Goal: Information Seeking & Learning: Check status

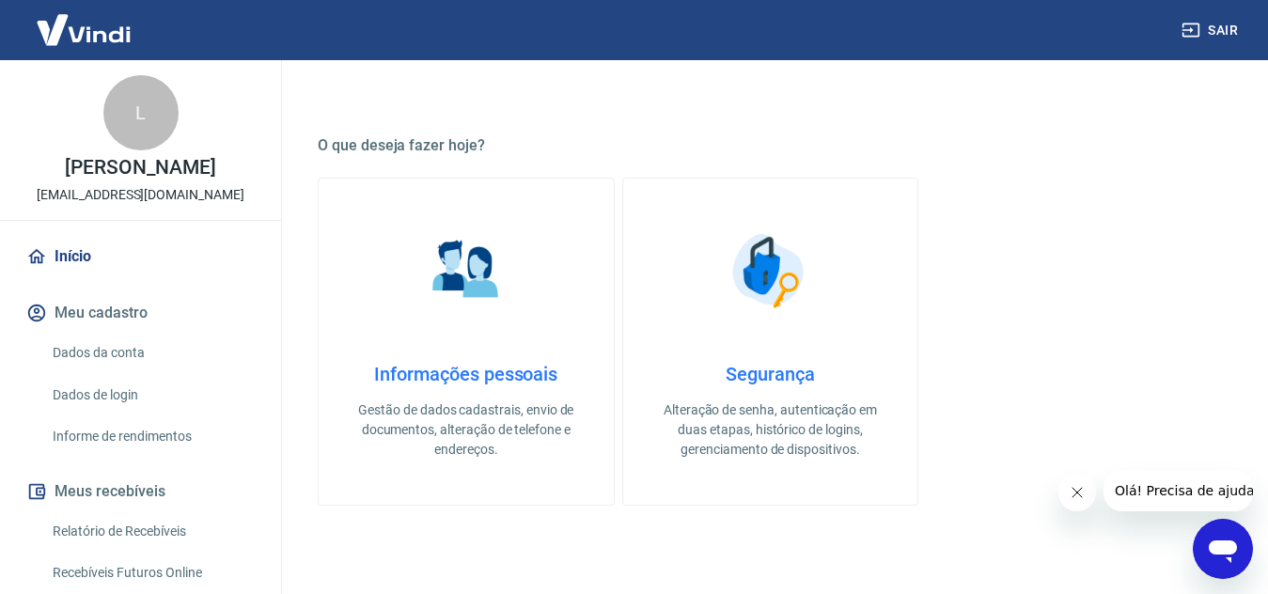
scroll to position [94, 0]
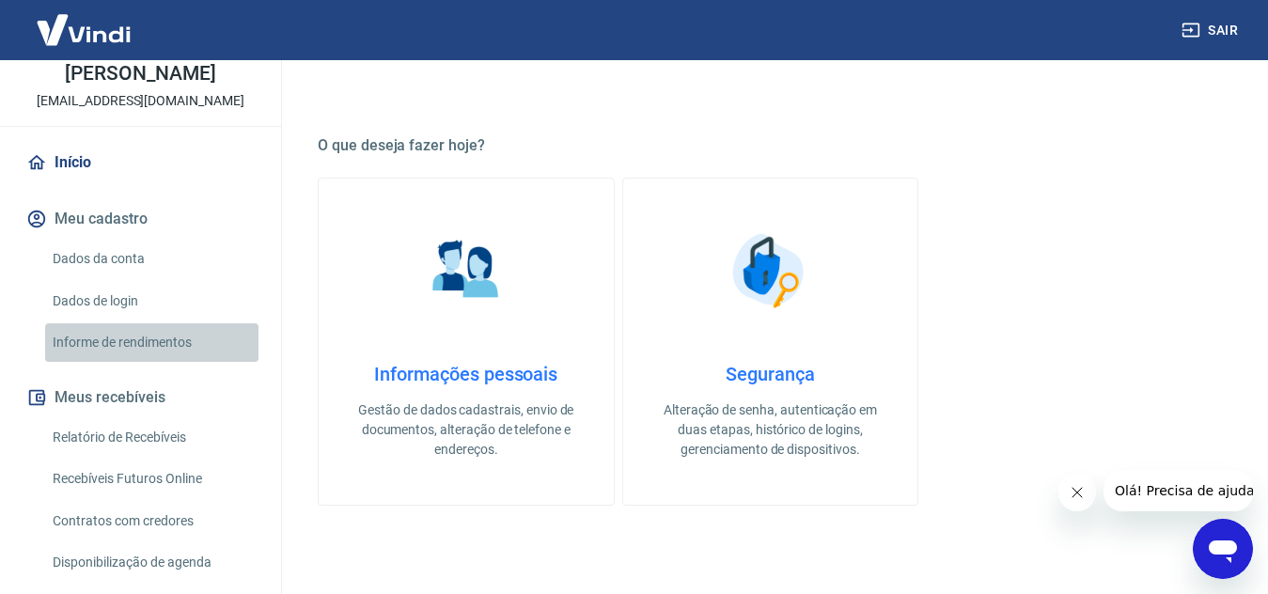
click at [158, 342] on link "Informe de rendimentos" at bounding box center [151, 342] width 213 height 39
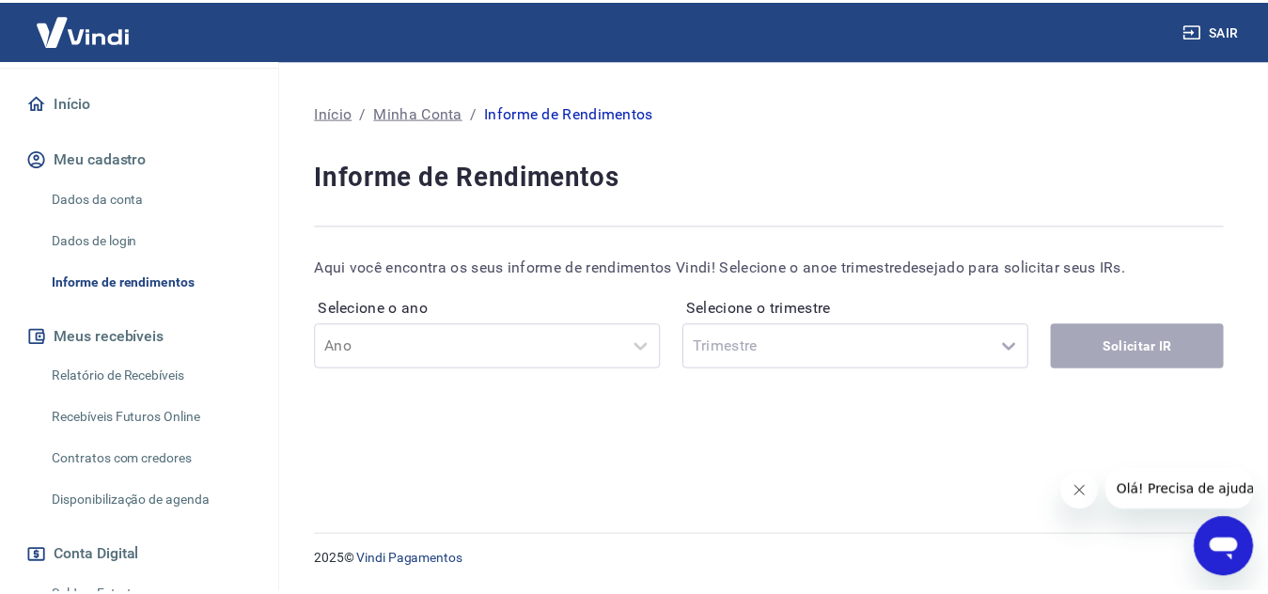
scroll to position [188, 0]
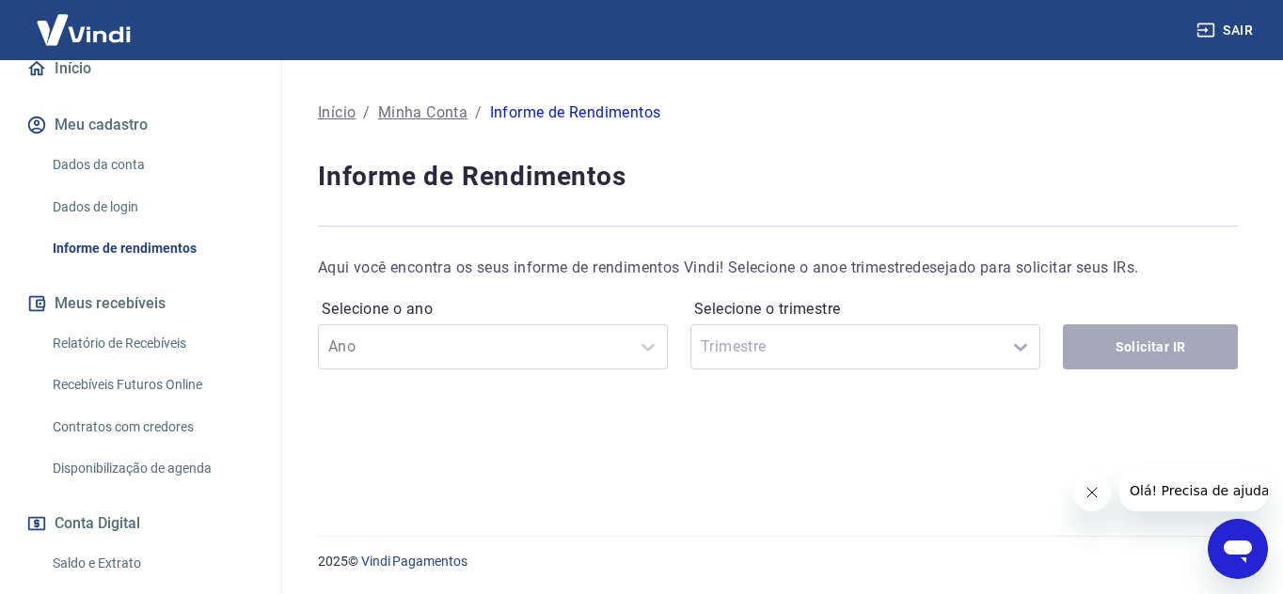
click at [171, 342] on link "Relatório de Recebíveis" at bounding box center [151, 343] width 213 height 39
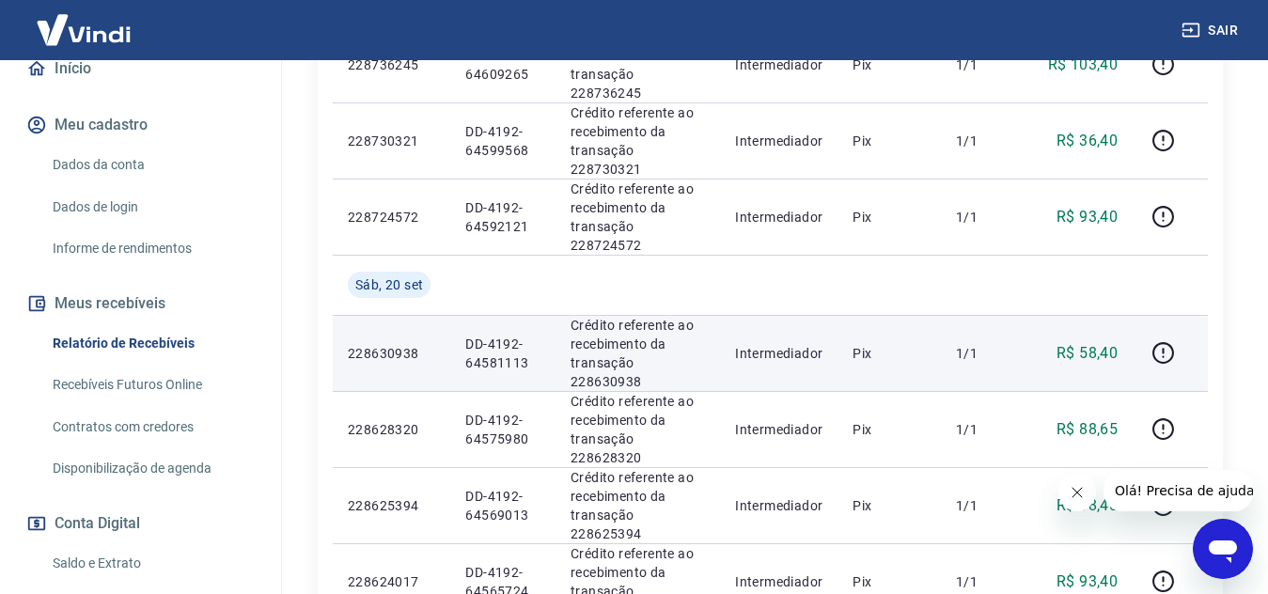
scroll to position [564, 0]
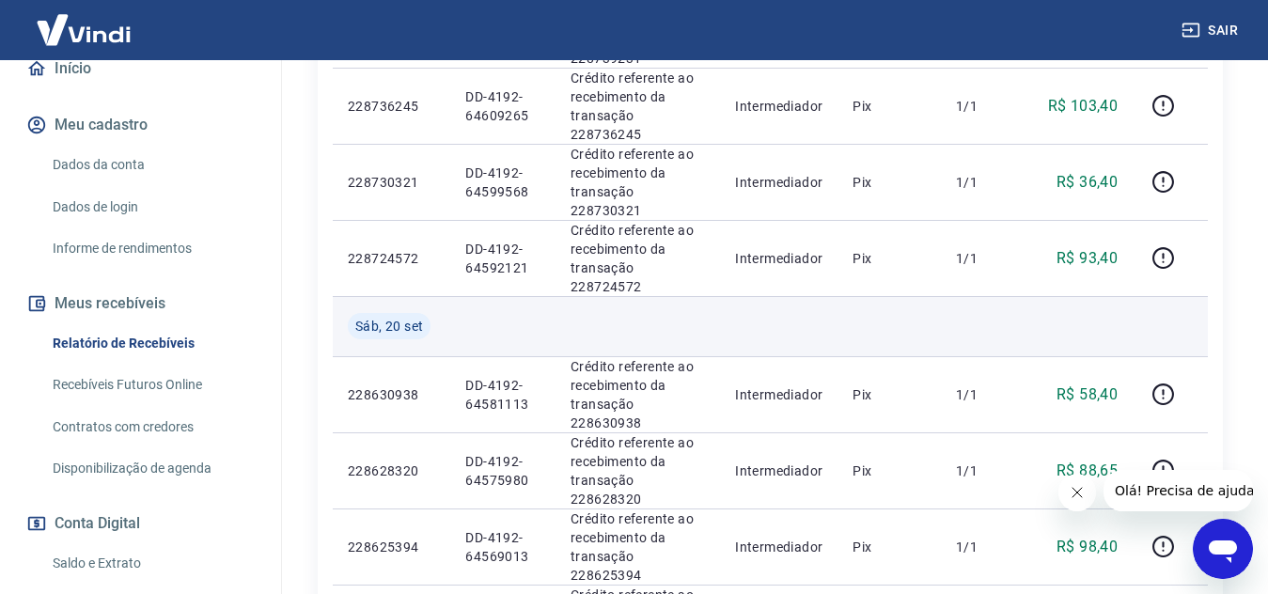
click at [978, 296] on td at bounding box center [984, 326] width 86 height 60
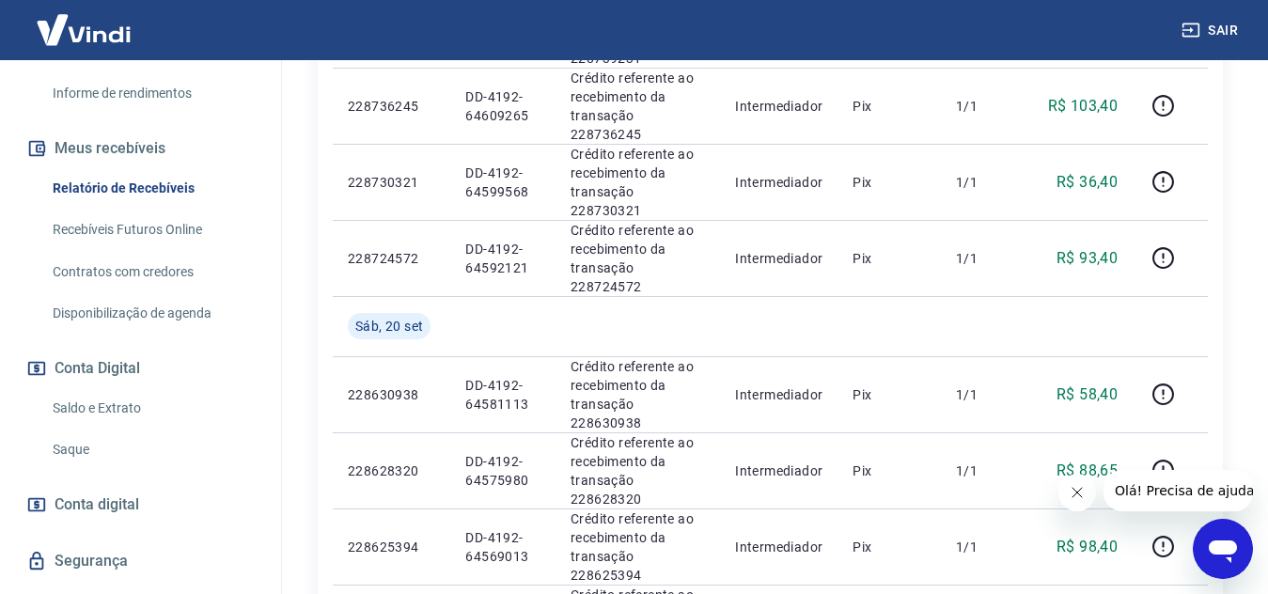
scroll to position [376, 0]
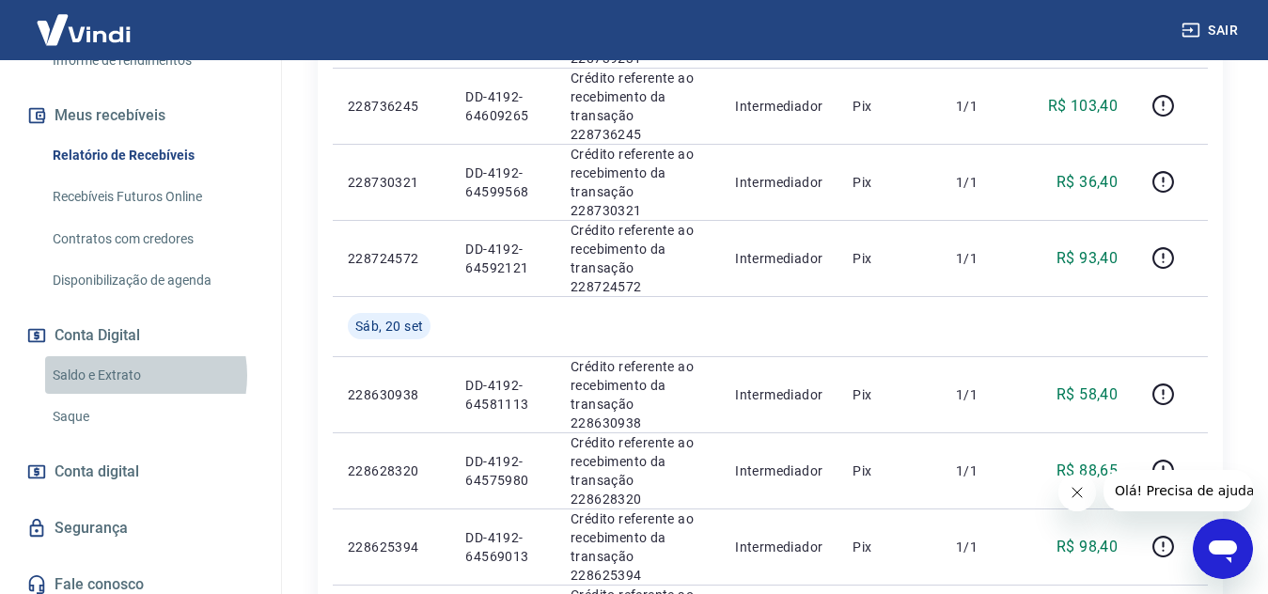
click at [122, 375] on link "Saldo e Extrato" at bounding box center [151, 375] width 213 height 39
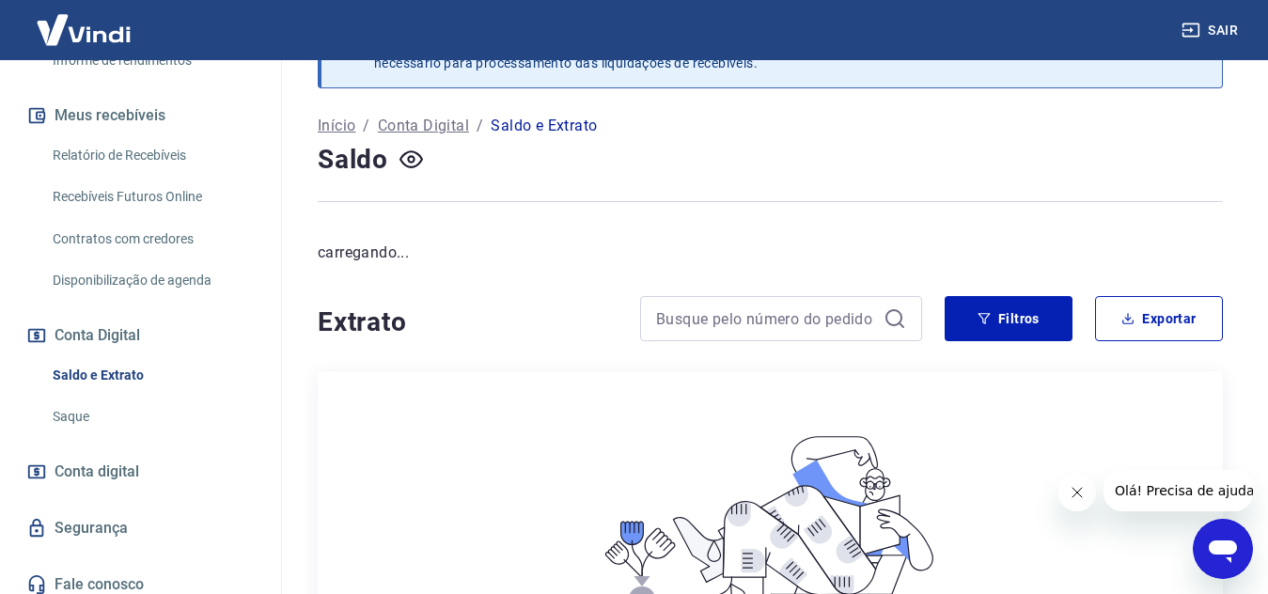
scroll to position [94, 0]
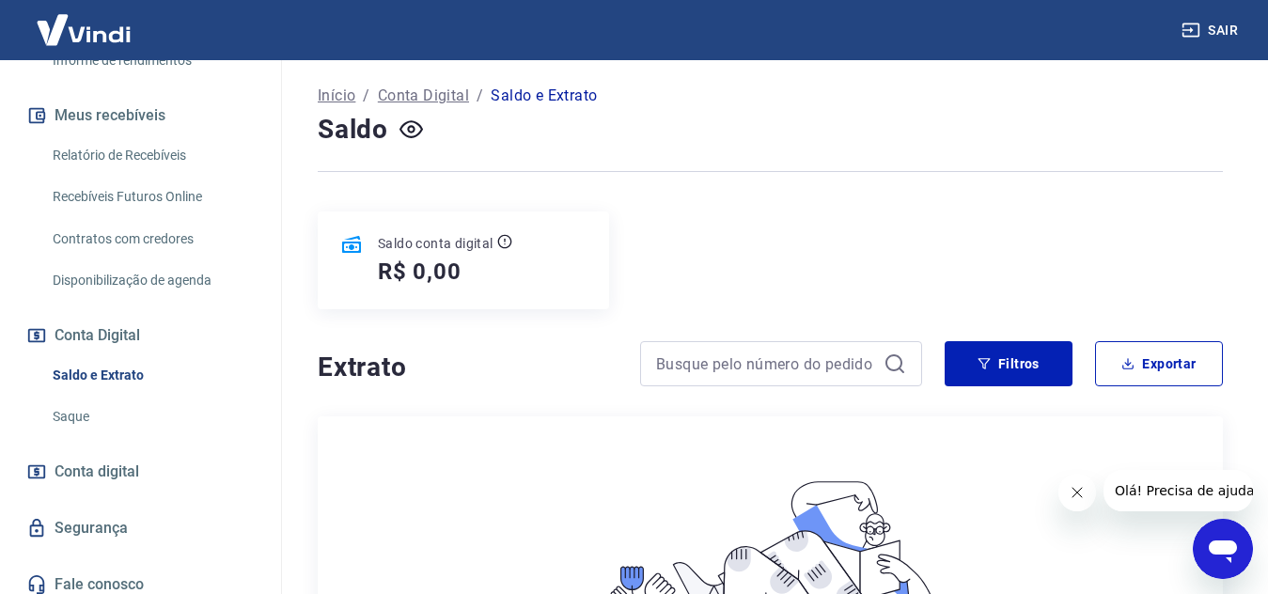
click at [529, 265] on div "Saldo conta digital R$ 0,00" at bounding box center [463, 261] width 291 height 98
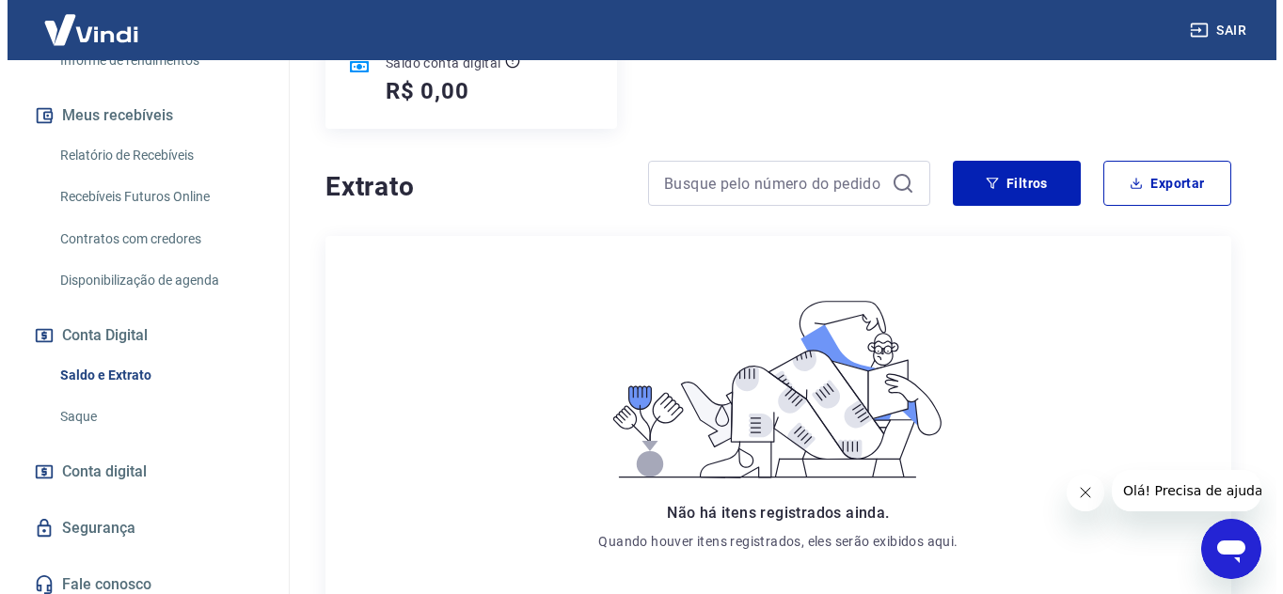
scroll to position [0, 0]
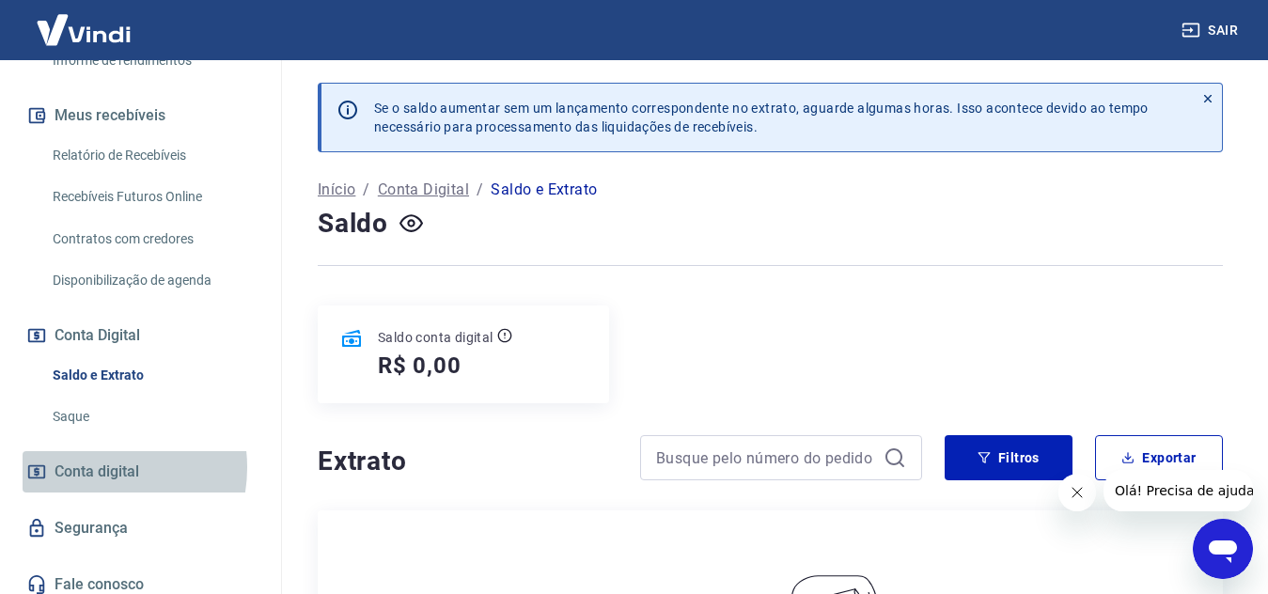
click at [99, 468] on span "Conta digital" at bounding box center [97, 472] width 85 height 26
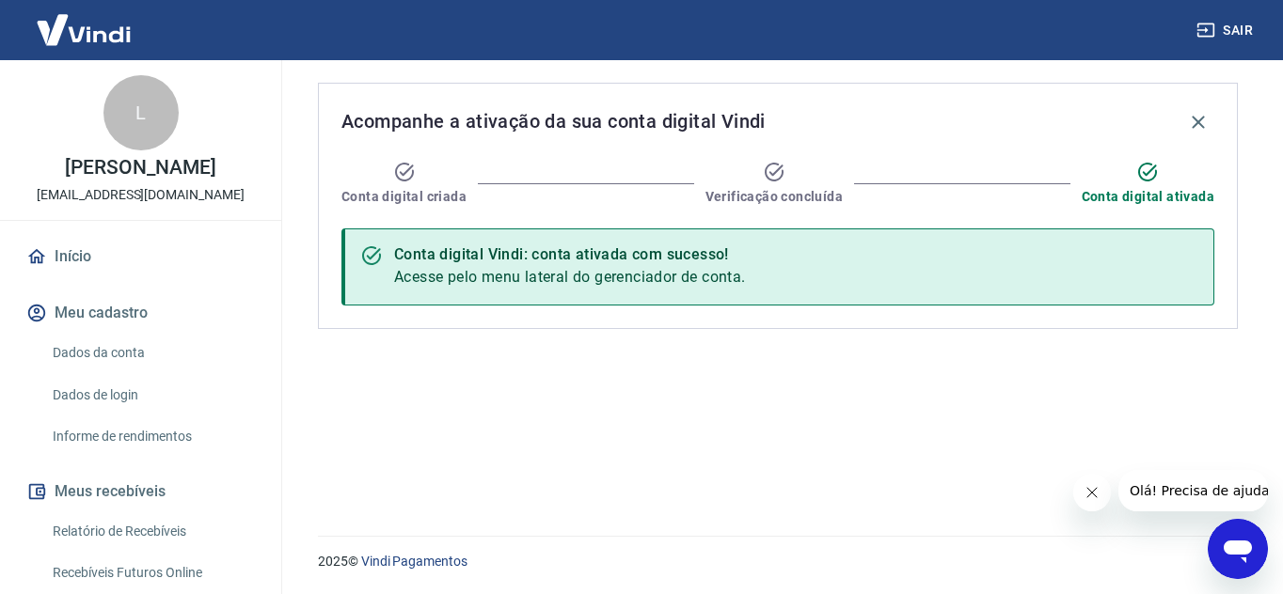
click at [71, 254] on link "Início" at bounding box center [141, 256] width 236 height 41
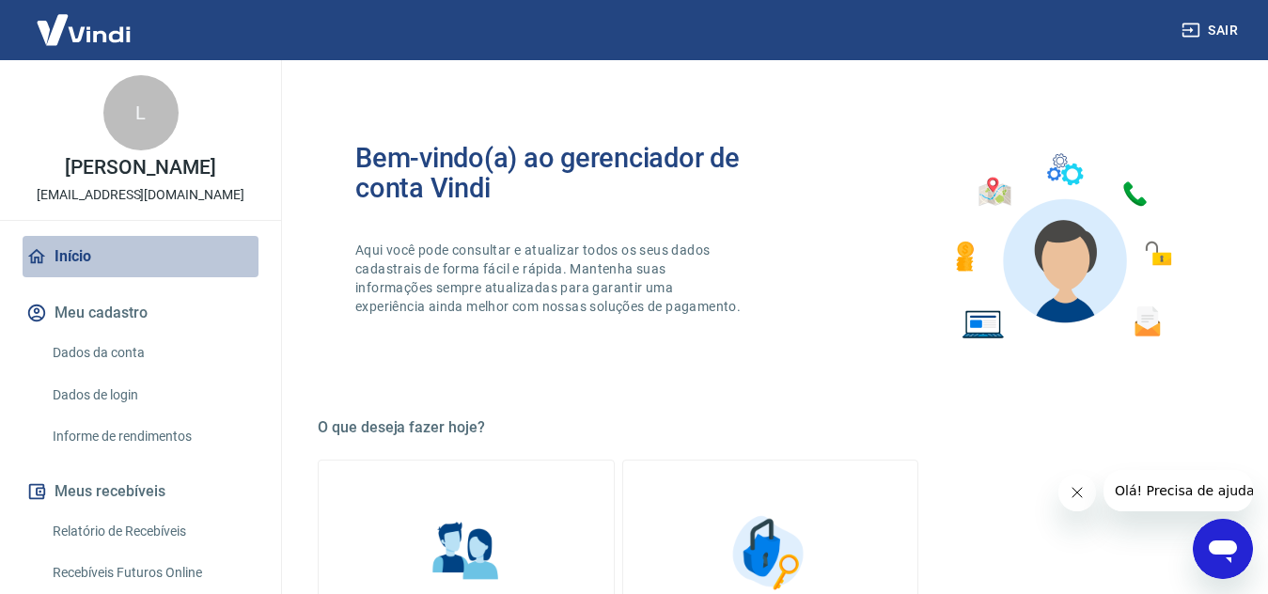
click at [144, 256] on link "Início" at bounding box center [141, 256] width 236 height 41
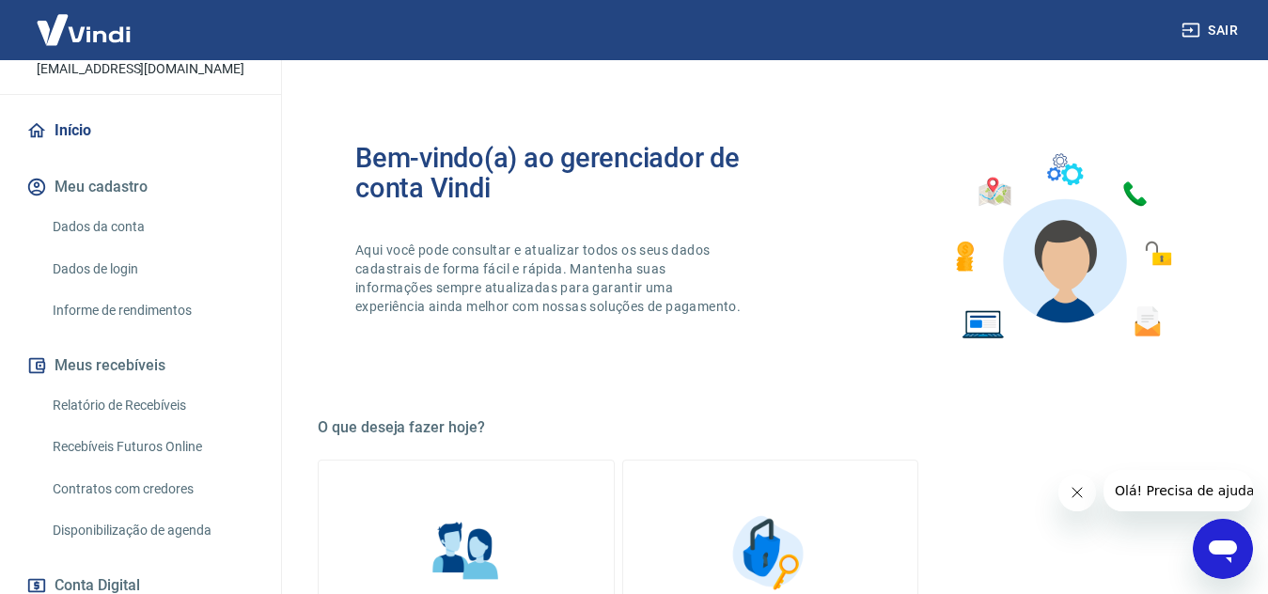
scroll to position [188, 0]
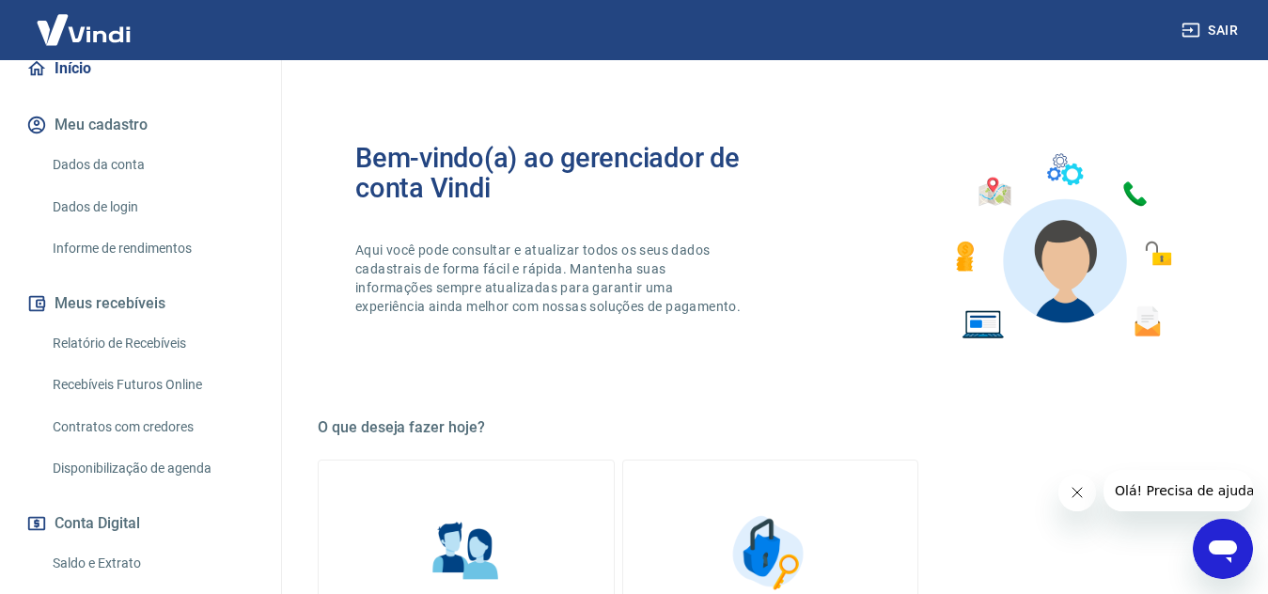
click at [138, 341] on link "Relatório de Recebíveis" at bounding box center [151, 343] width 213 height 39
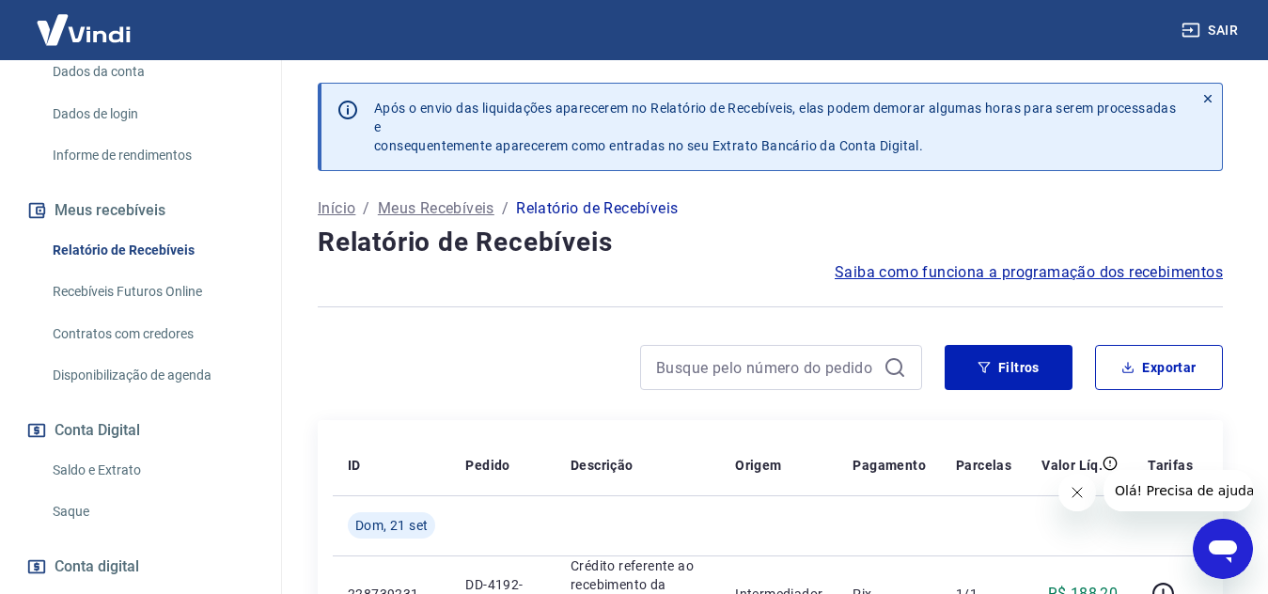
scroll to position [282, 0]
click at [156, 293] on link "Recebíveis Futuros Online" at bounding box center [151, 291] width 213 height 39
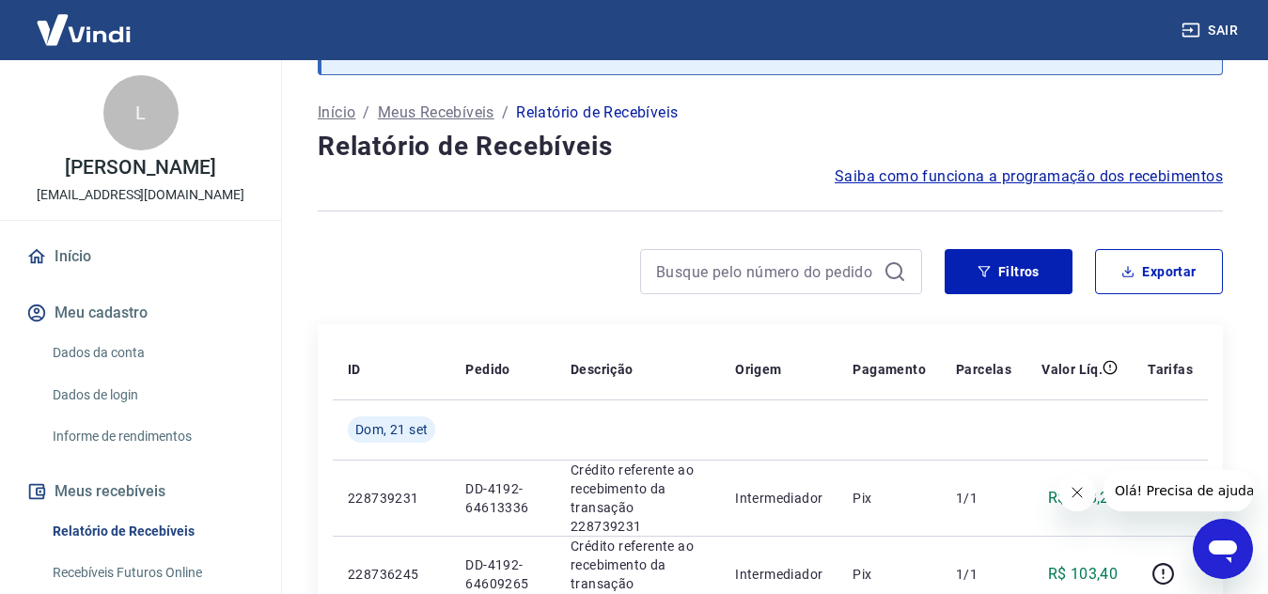
scroll to position [94, 0]
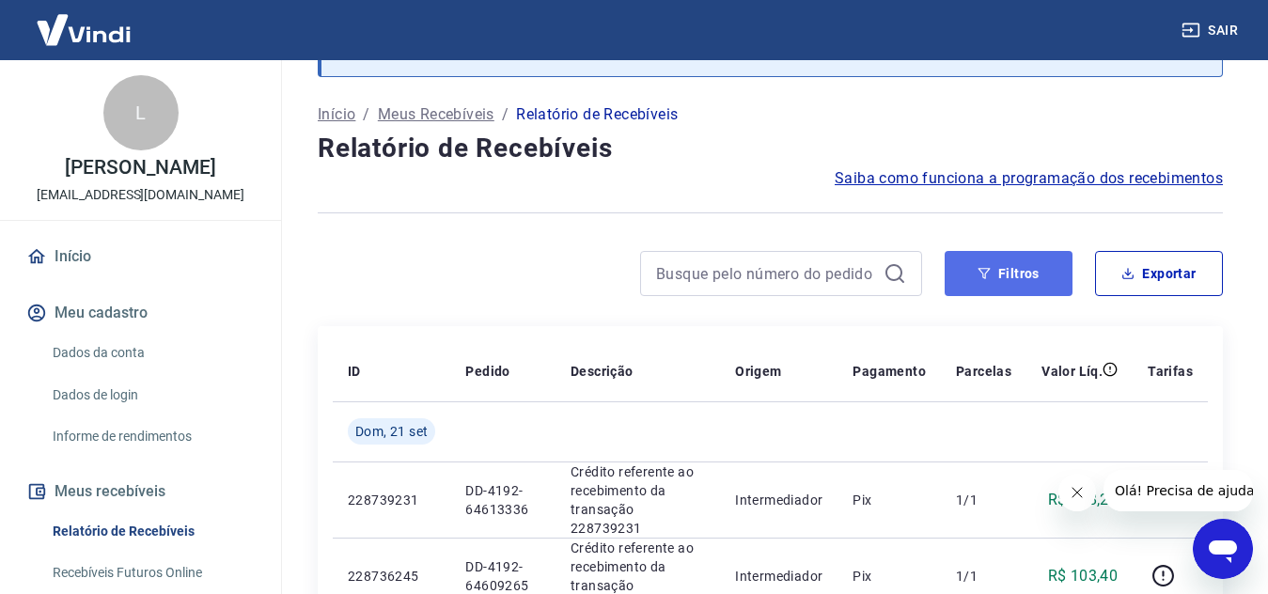
click at [1043, 275] on button "Filtros" at bounding box center [1009, 273] width 128 height 45
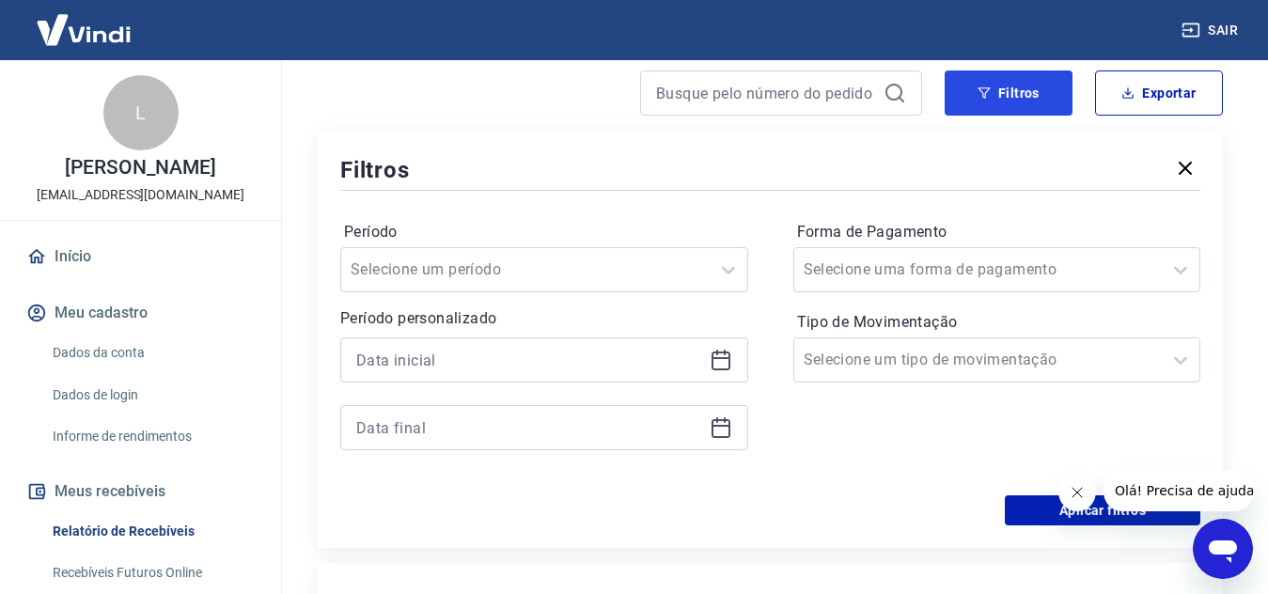
scroll to position [282, 0]
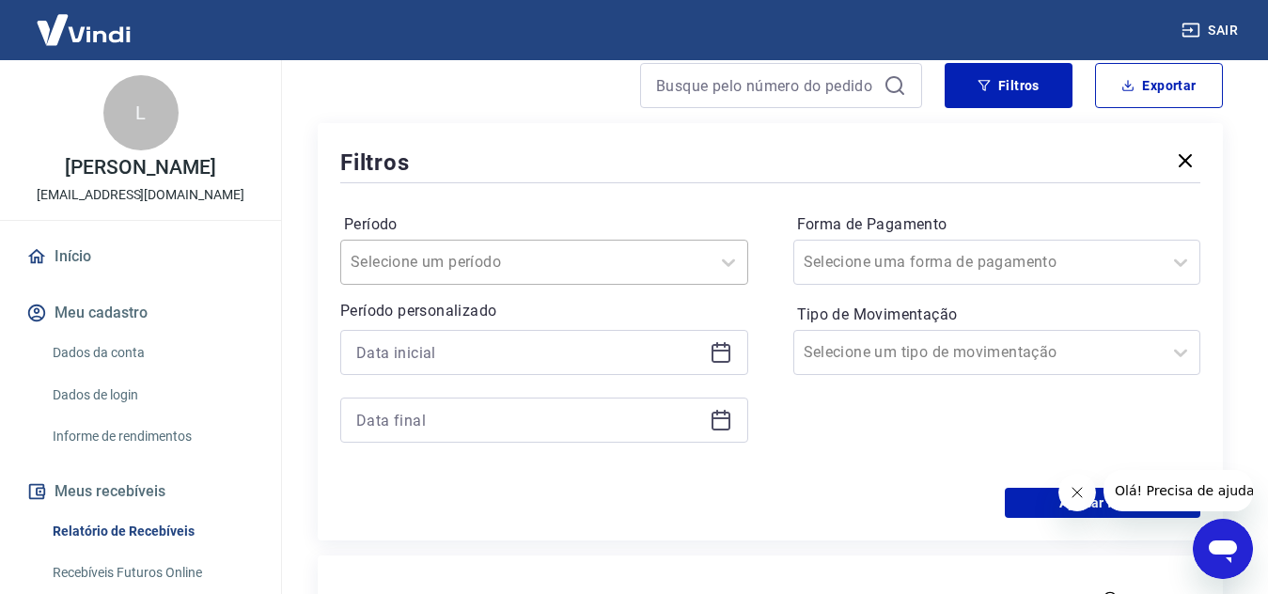
click at [642, 258] on div at bounding box center [526, 262] width 350 height 26
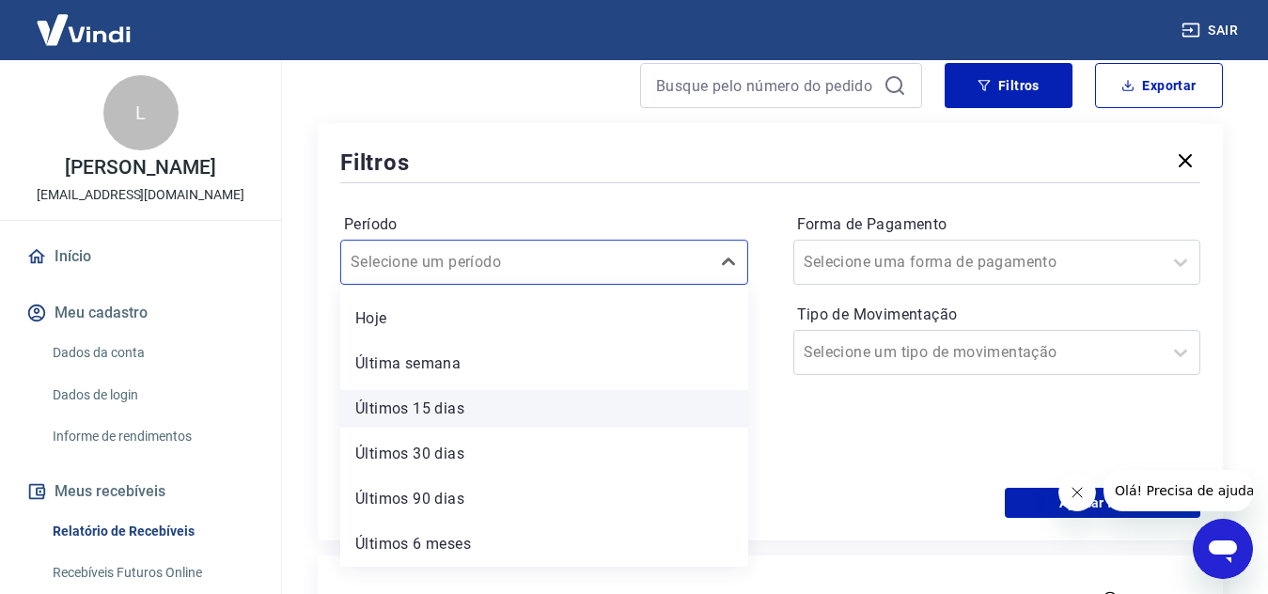
scroll to position [0, 0]
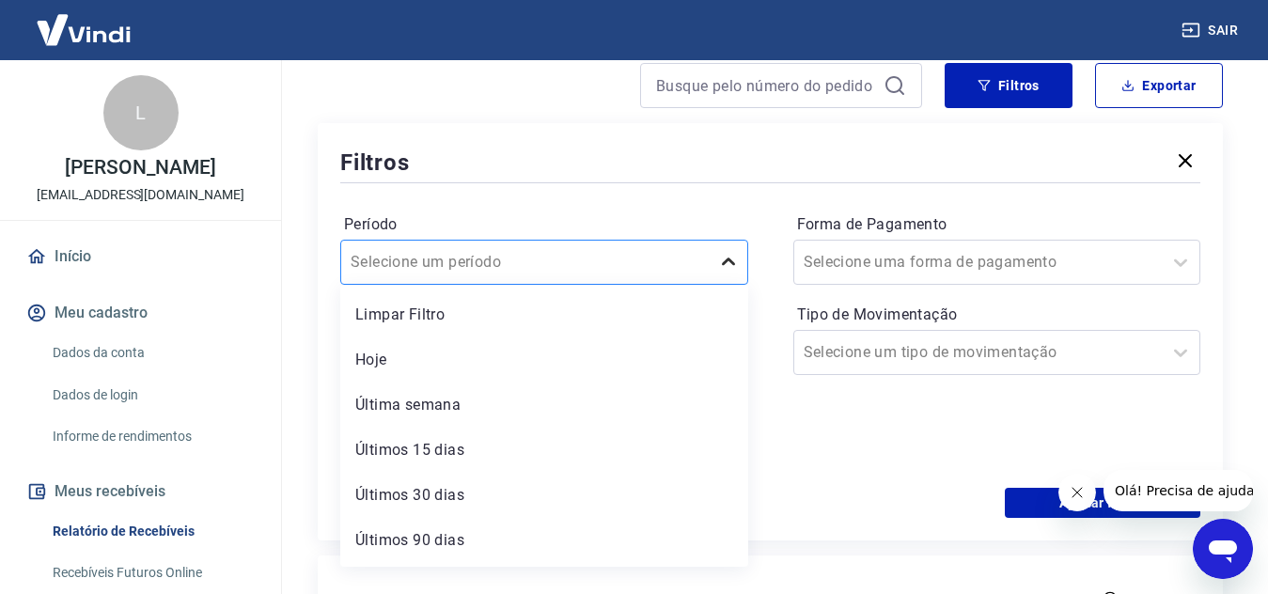
click at [723, 260] on icon at bounding box center [728, 262] width 23 height 23
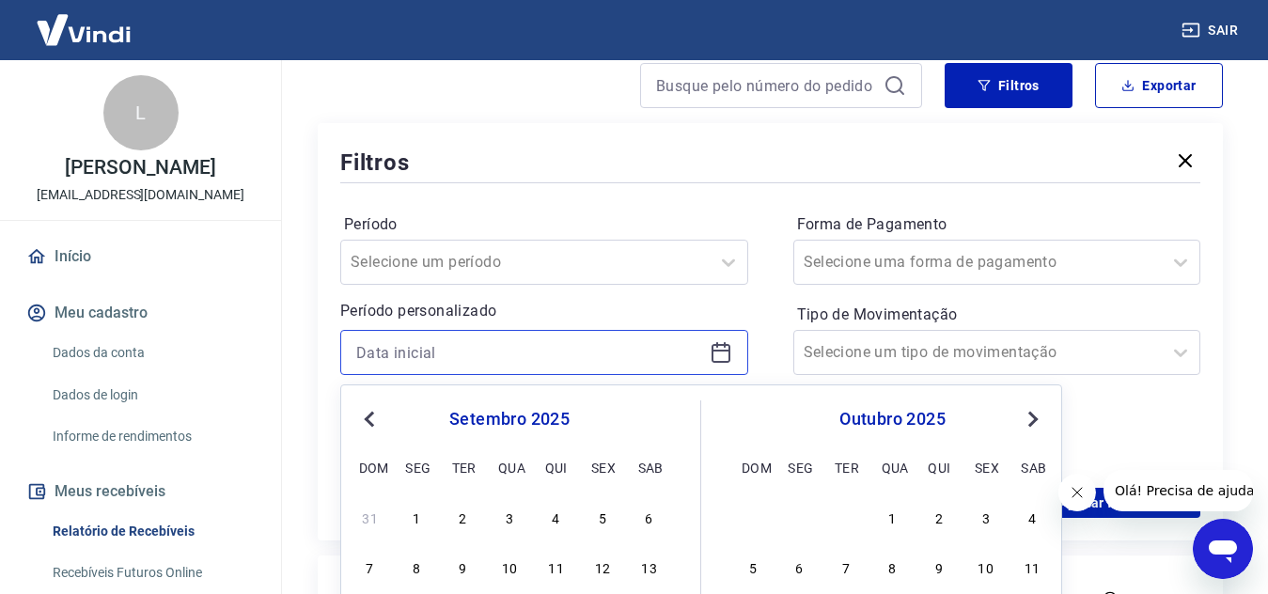
click at [510, 358] on input at bounding box center [529, 353] width 346 height 28
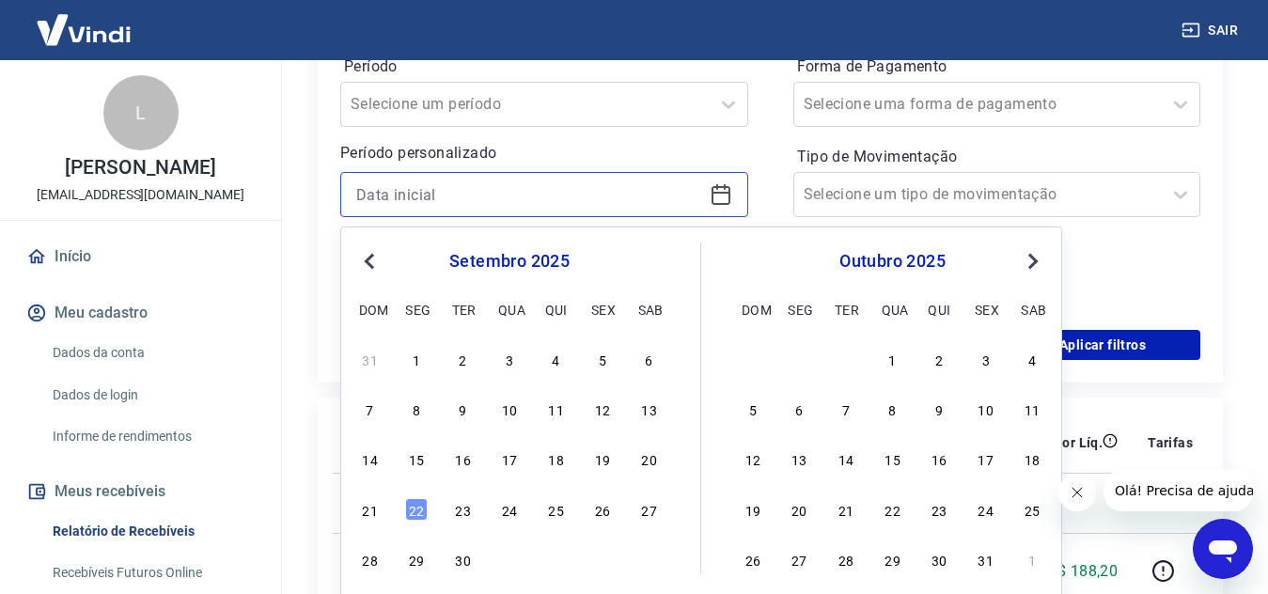
scroll to position [470, 0]
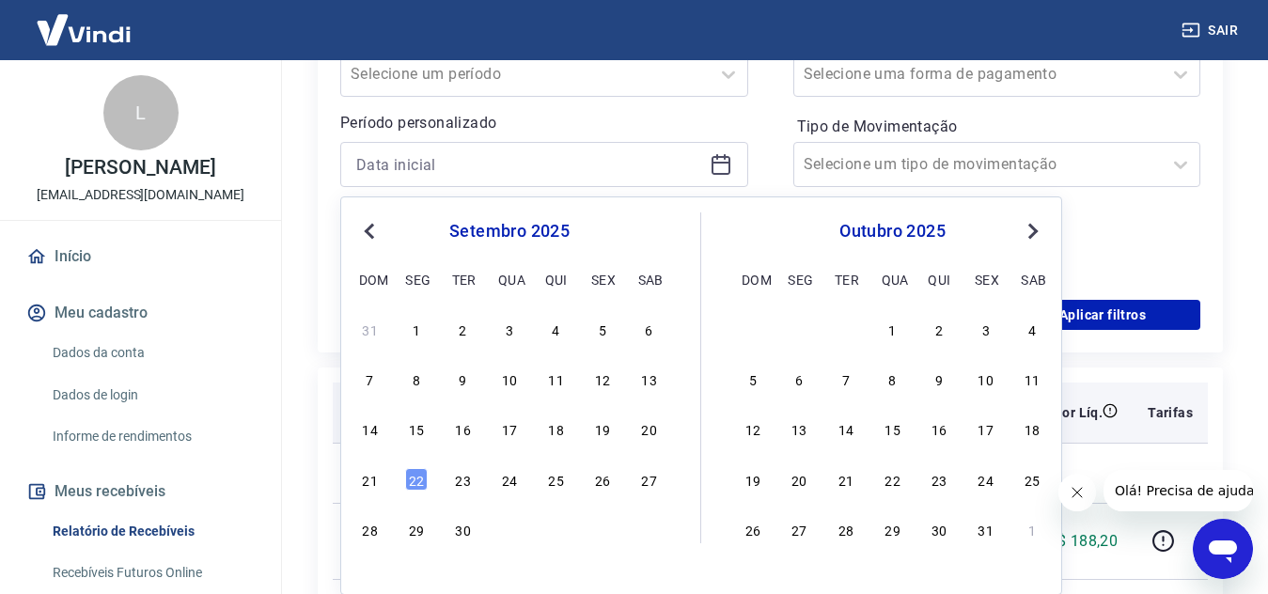
click at [611, 428] on div "19" at bounding box center [602, 428] width 23 height 23
type input "[DATE]"
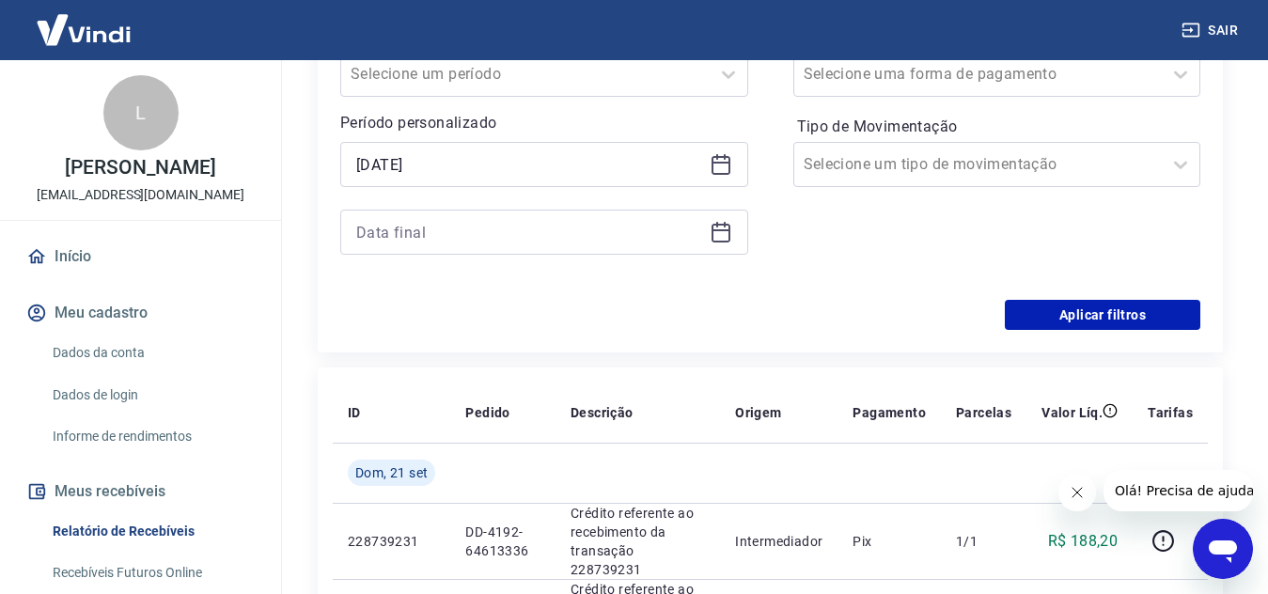
click at [720, 232] on icon at bounding box center [721, 232] width 23 height 23
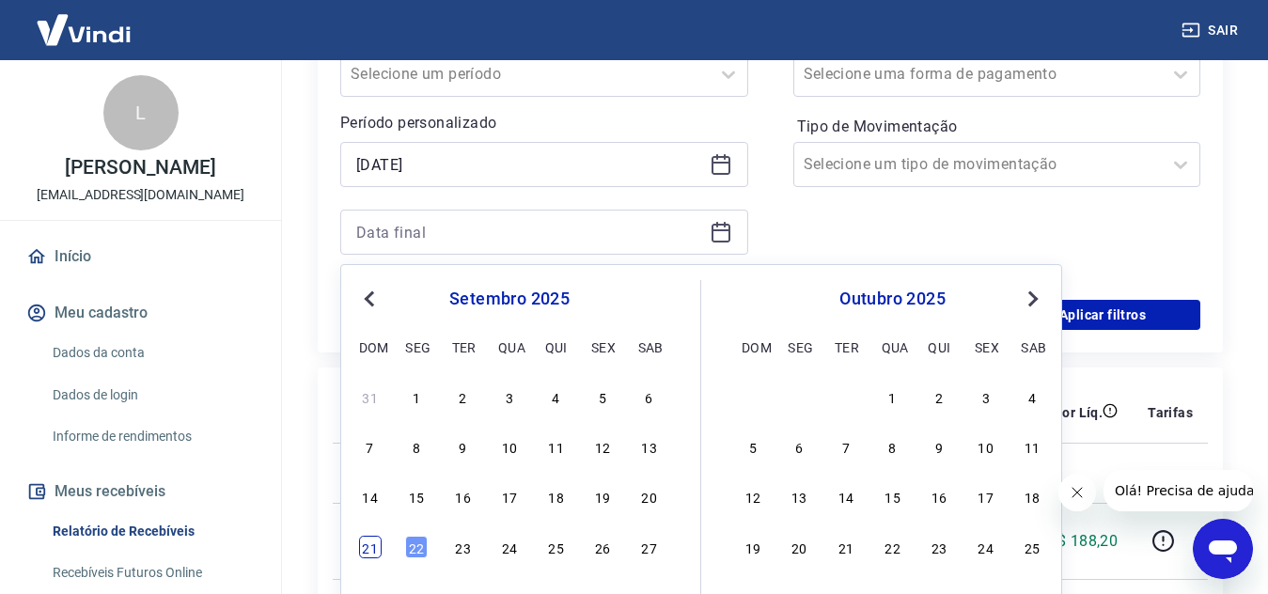
click at [367, 550] on div "21" at bounding box center [370, 547] width 23 height 23
type input "[DATE]"
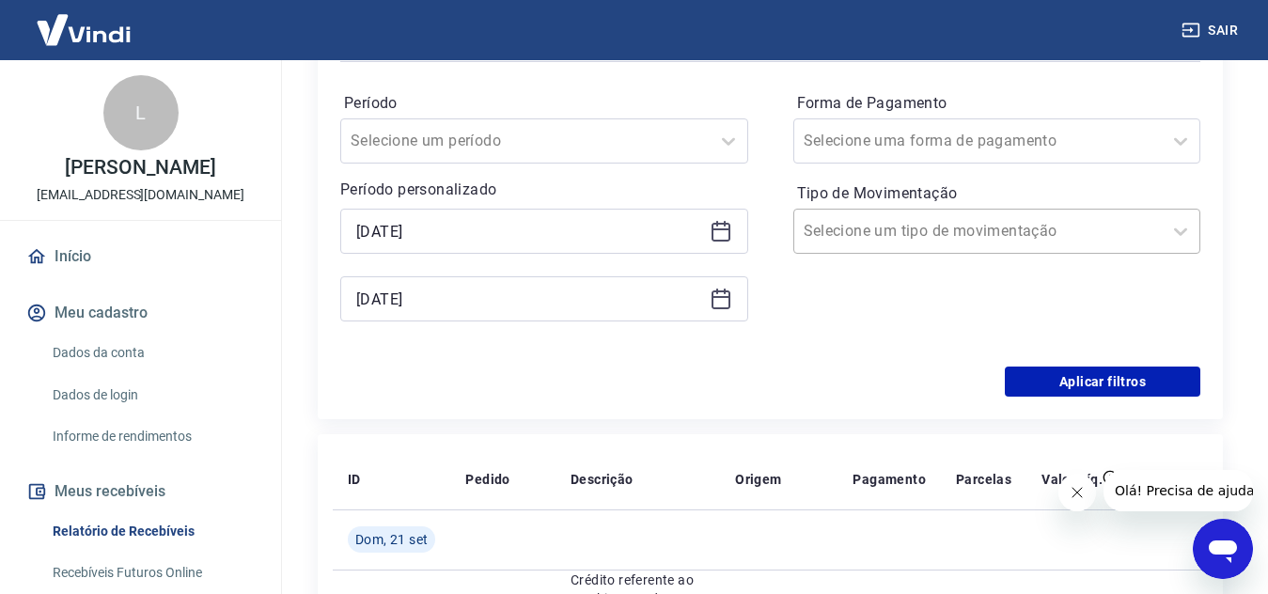
scroll to position [376, 0]
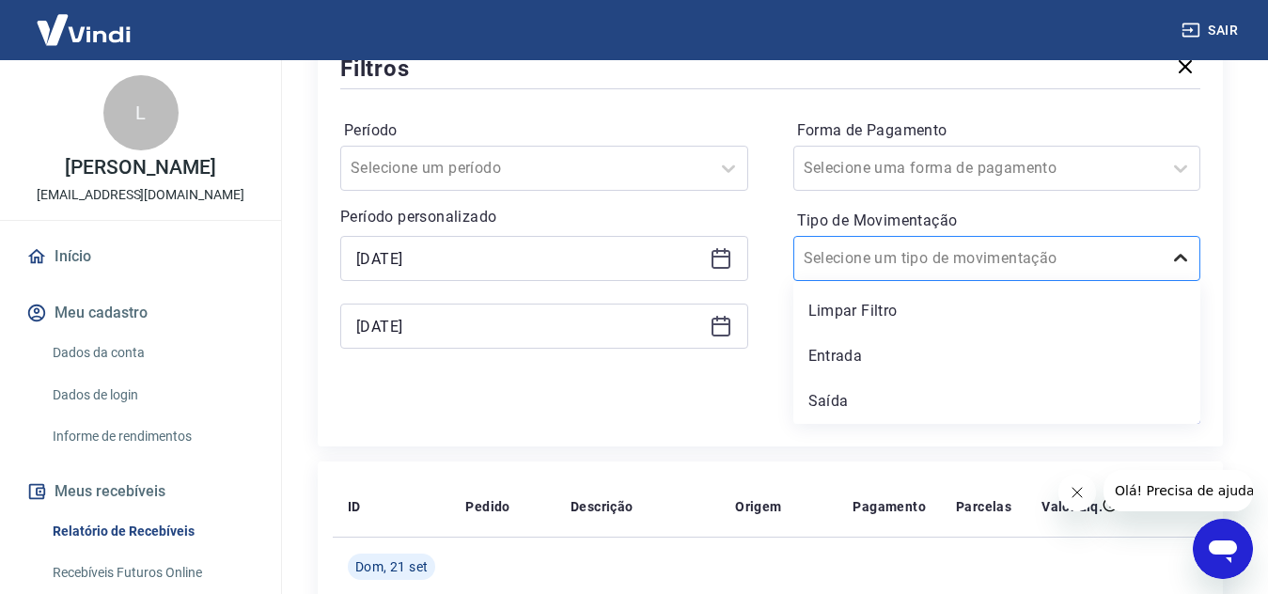
click at [1185, 259] on icon at bounding box center [1181, 258] width 23 height 23
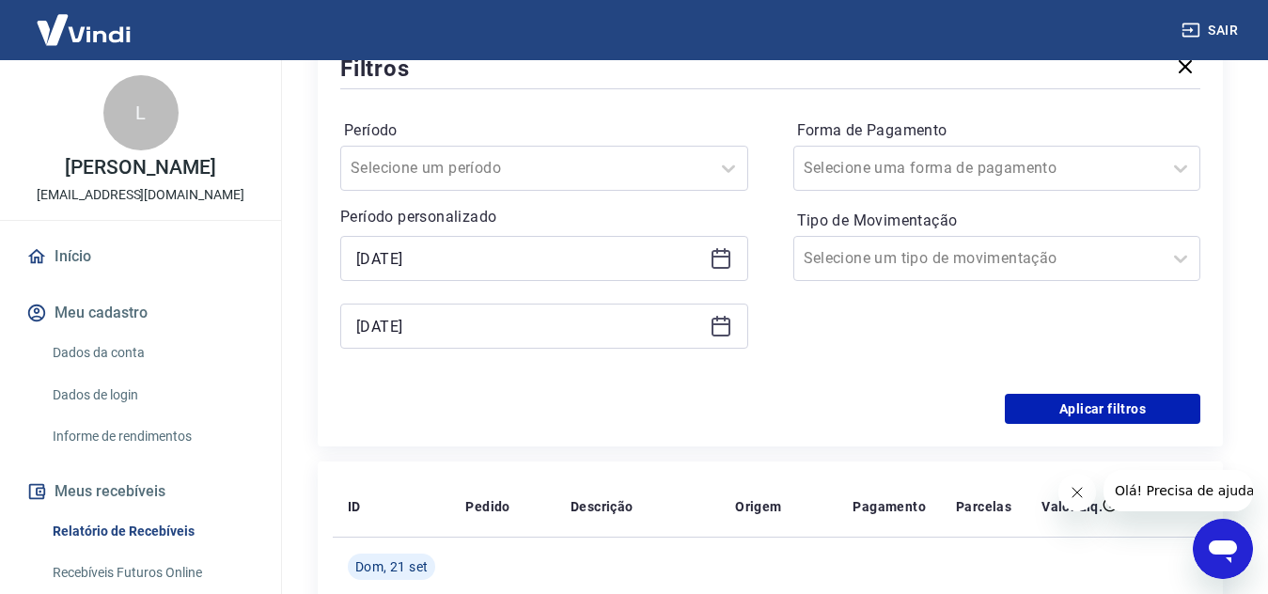
click at [777, 330] on div "Período Selecione um período Período personalizado Selected date: [DATE] [DATE]…" at bounding box center [770, 243] width 860 height 301
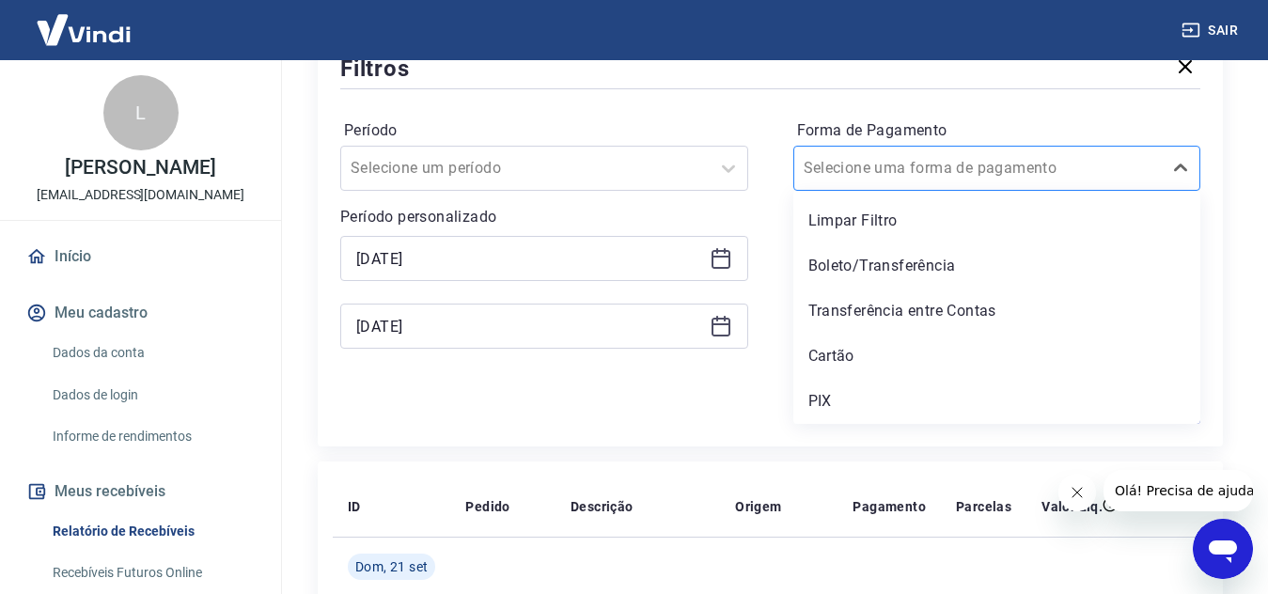
click at [869, 163] on input "Forma de Pagamento" at bounding box center [899, 168] width 190 height 23
click at [827, 399] on div "PIX" at bounding box center [998, 402] width 408 height 38
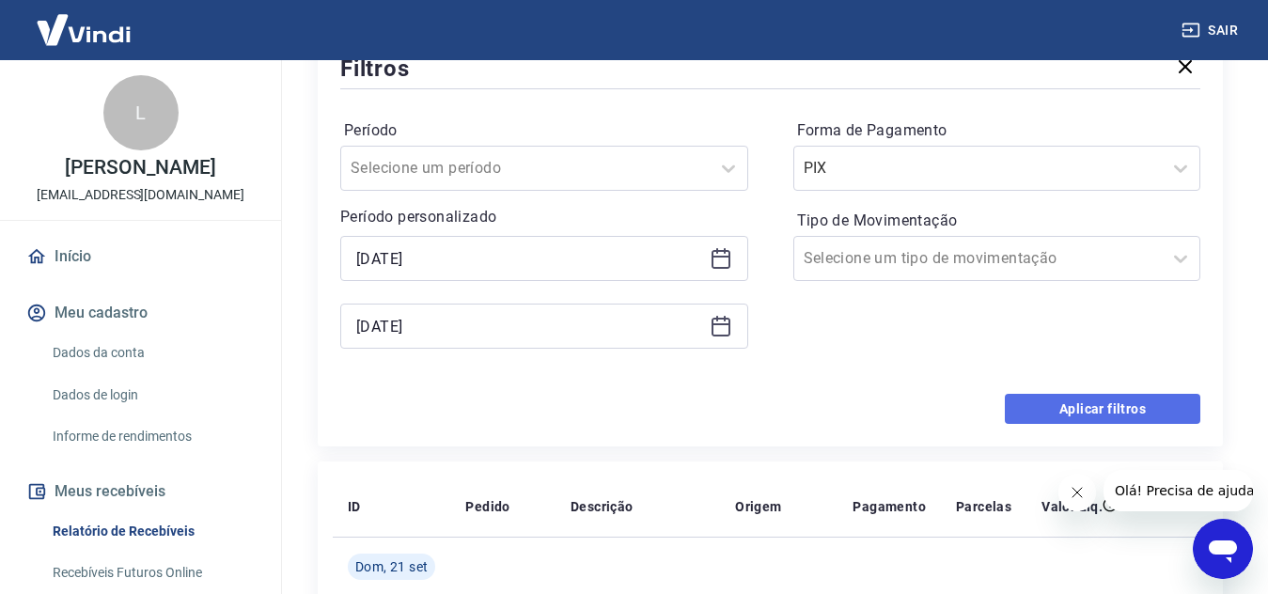
click at [1073, 404] on button "Aplicar filtros" at bounding box center [1103, 409] width 196 height 30
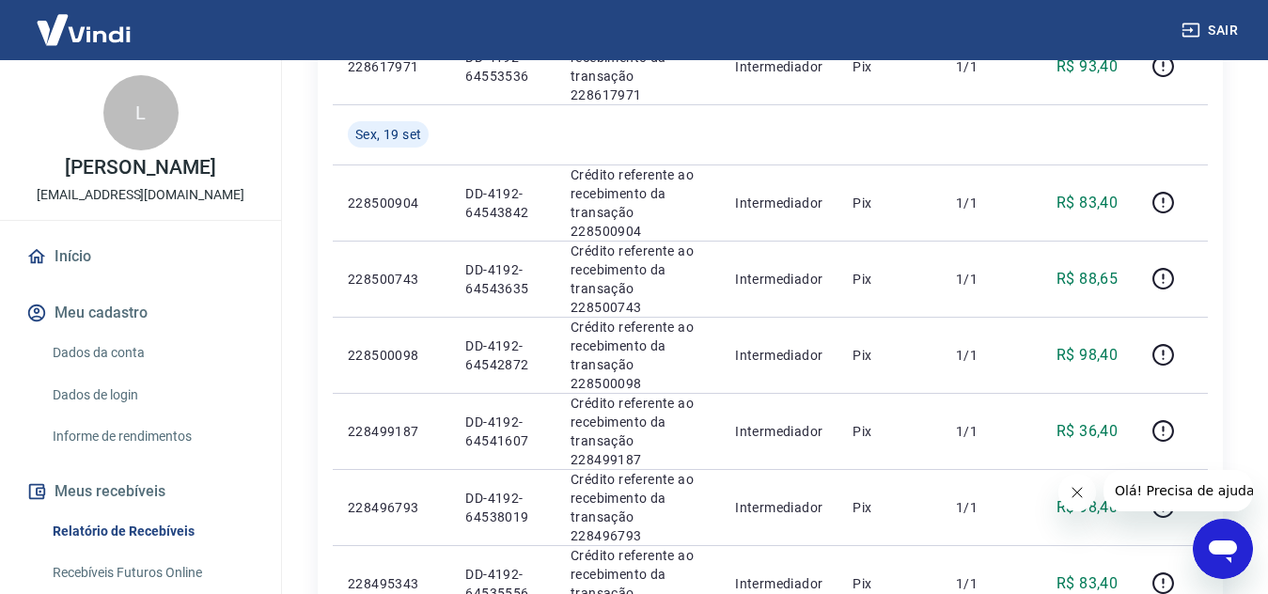
scroll to position [1595, 0]
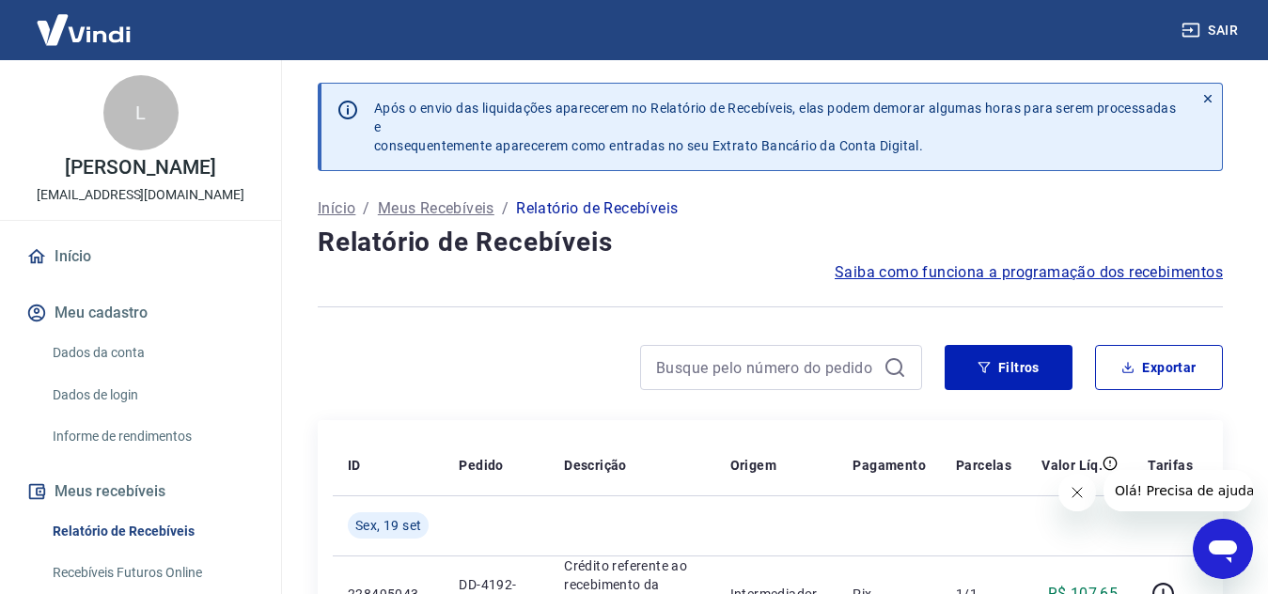
click at [411, 206] on p "Meus Recebíveis" at bounding box center [436, 208] width 117 height 23
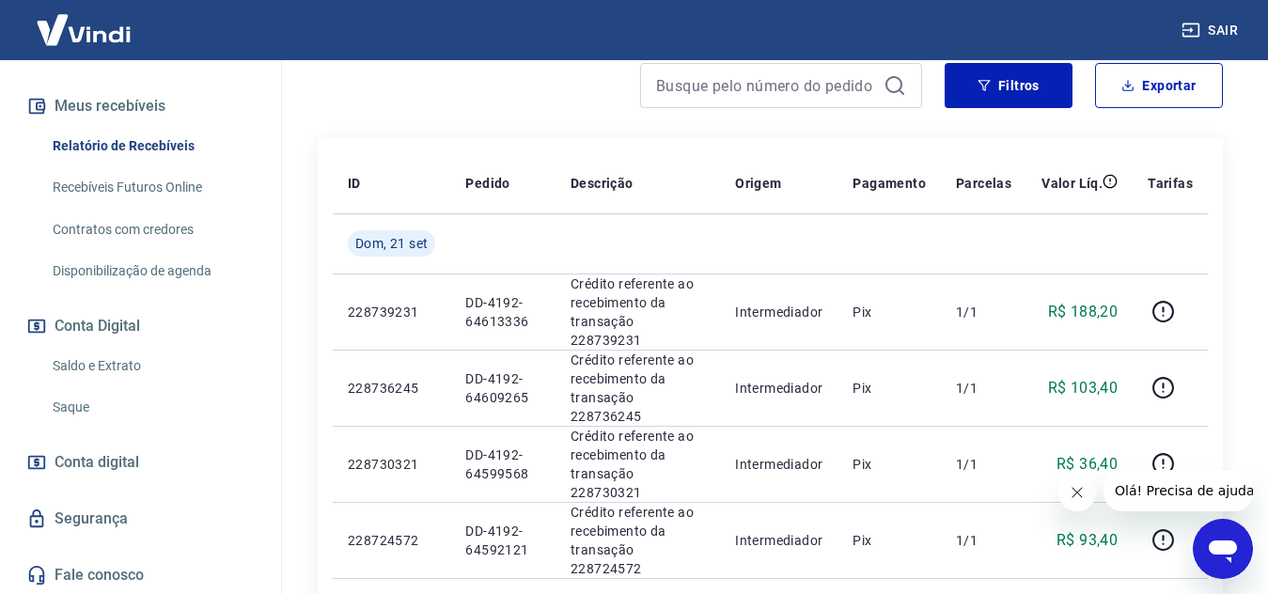
scroll to position [387, 0]
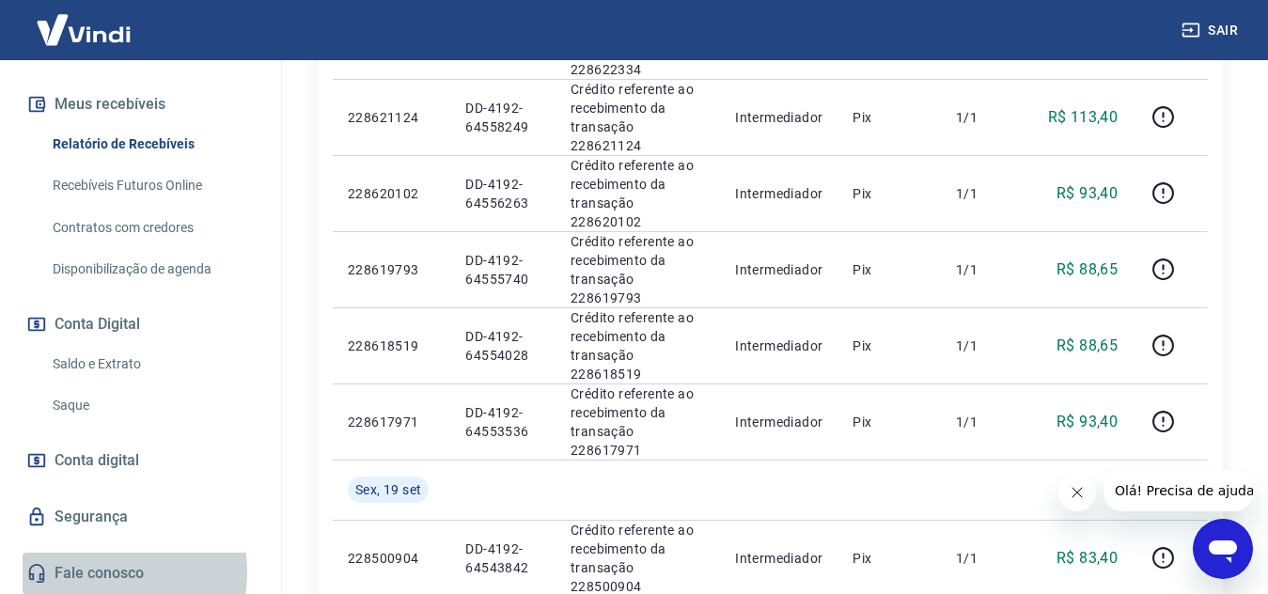
click at [94, 573] on link "Fale conosco" at bounding box center [141, 573] width 236 height 41
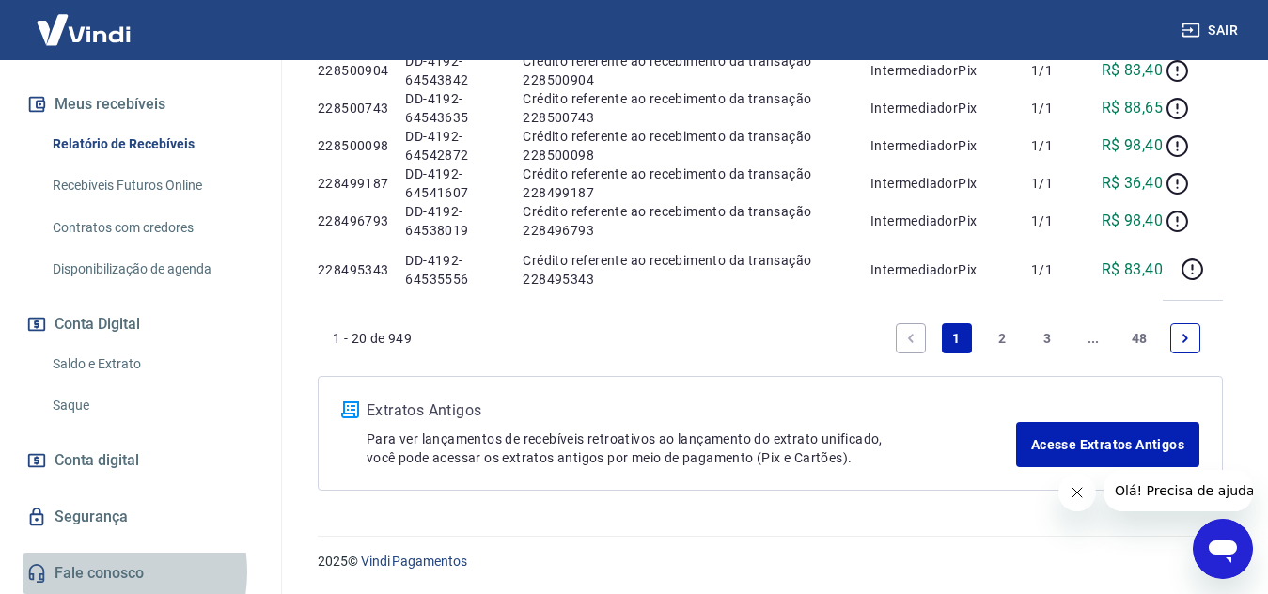
scroll to position [41, 0]
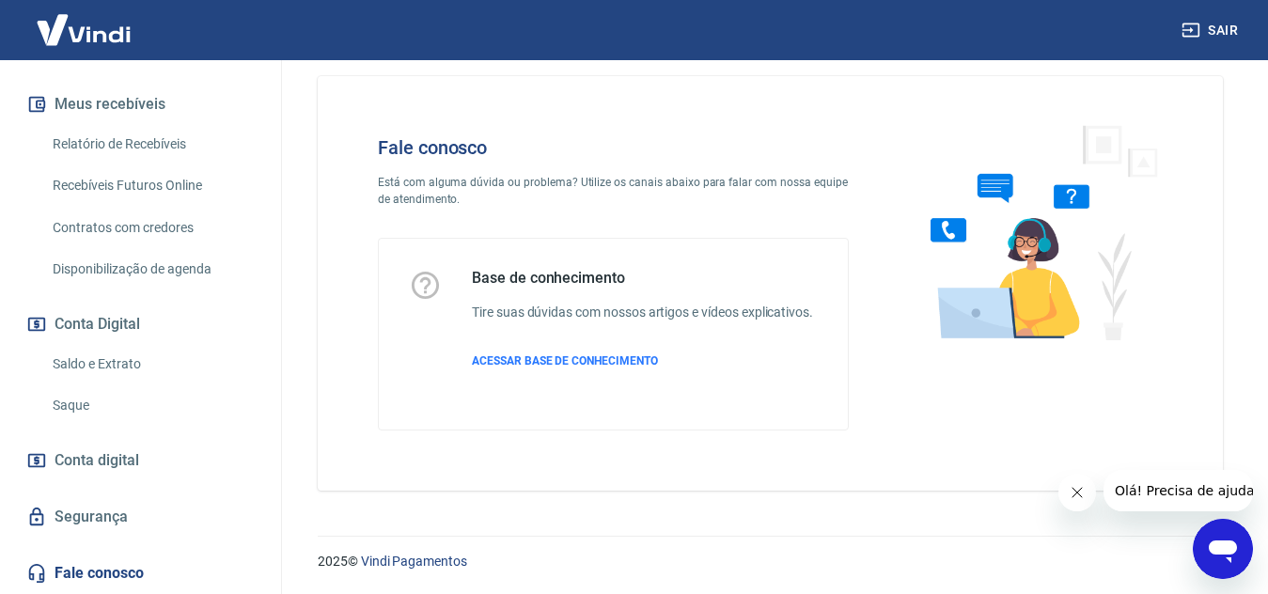
click at [1203, 486] on span "Olá! Precisa de ajuda?" at bounding box center [1187, 490] width 147 height 15
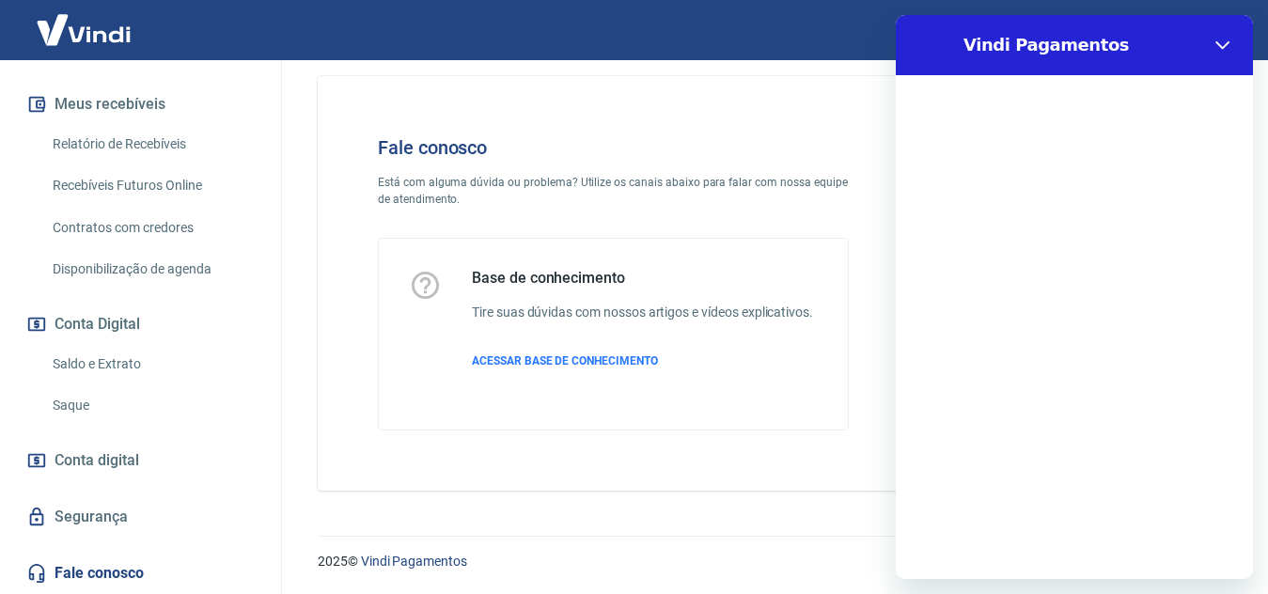
scroll to position [0, 0]
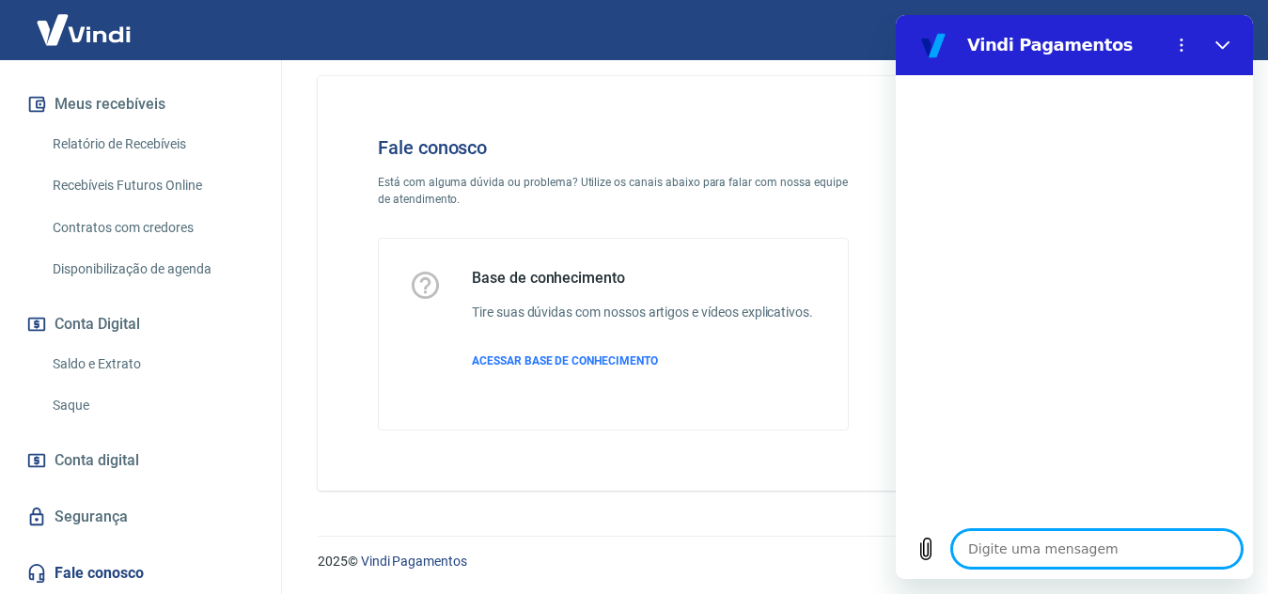
click at [1050, 557] on textarea at bounding box center [1098, 549] width 290 height 38
type textarea "O"
type textarea "x"
type textarea "Ol"
type textarea "x"
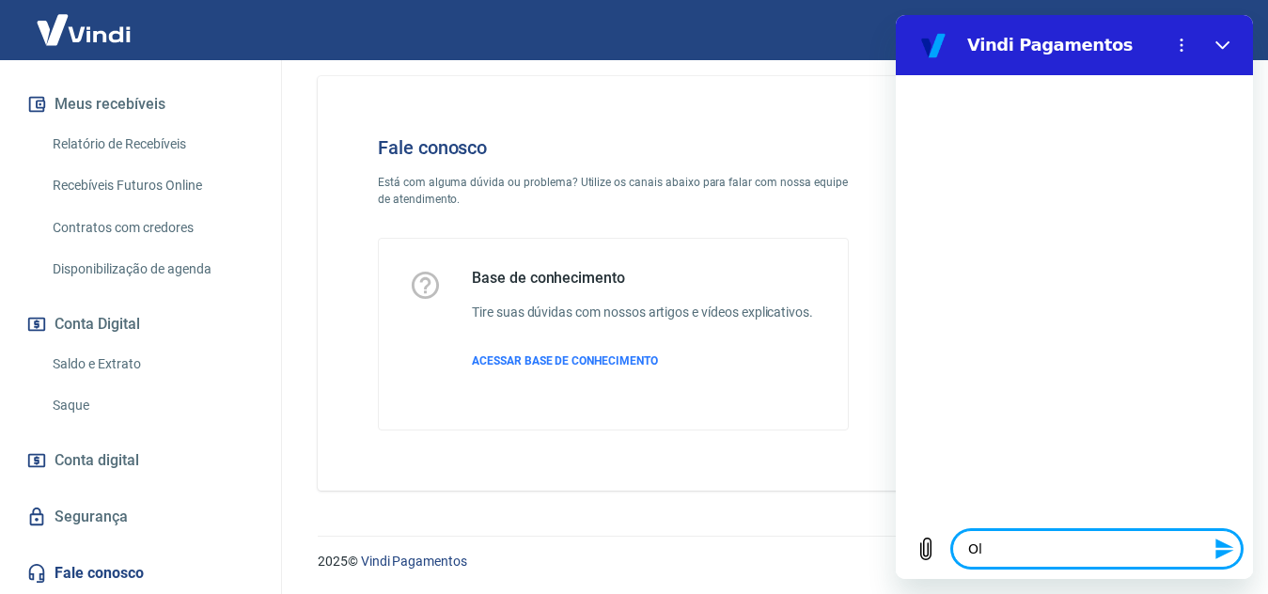
type textarea "Ola"
type textarea "x"
type textarea "Ola"
type textarea "x"
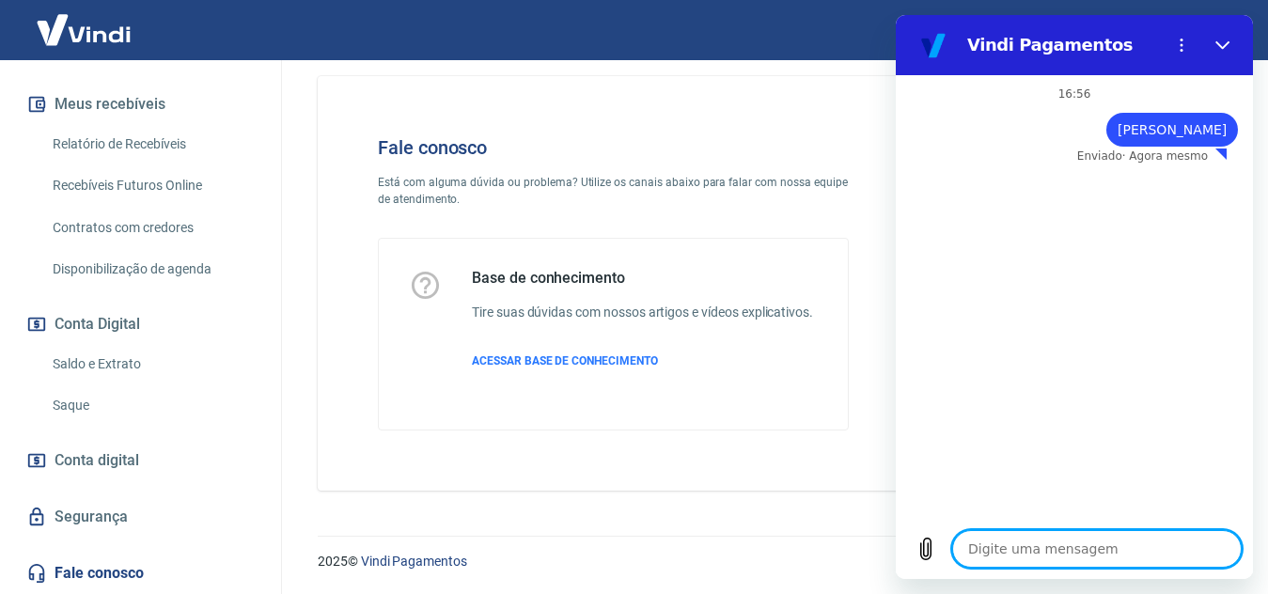
click at [1065, 545] on textarea at bounding box center [1098, 549] width 290 height 38
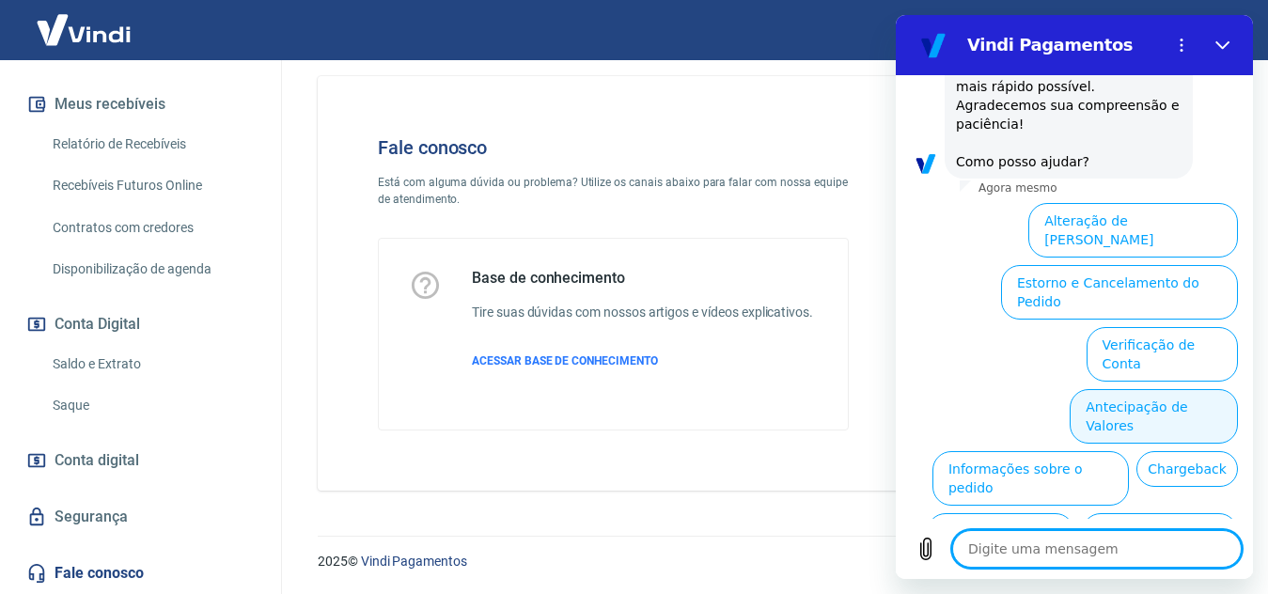
scroll to position [289, 0]
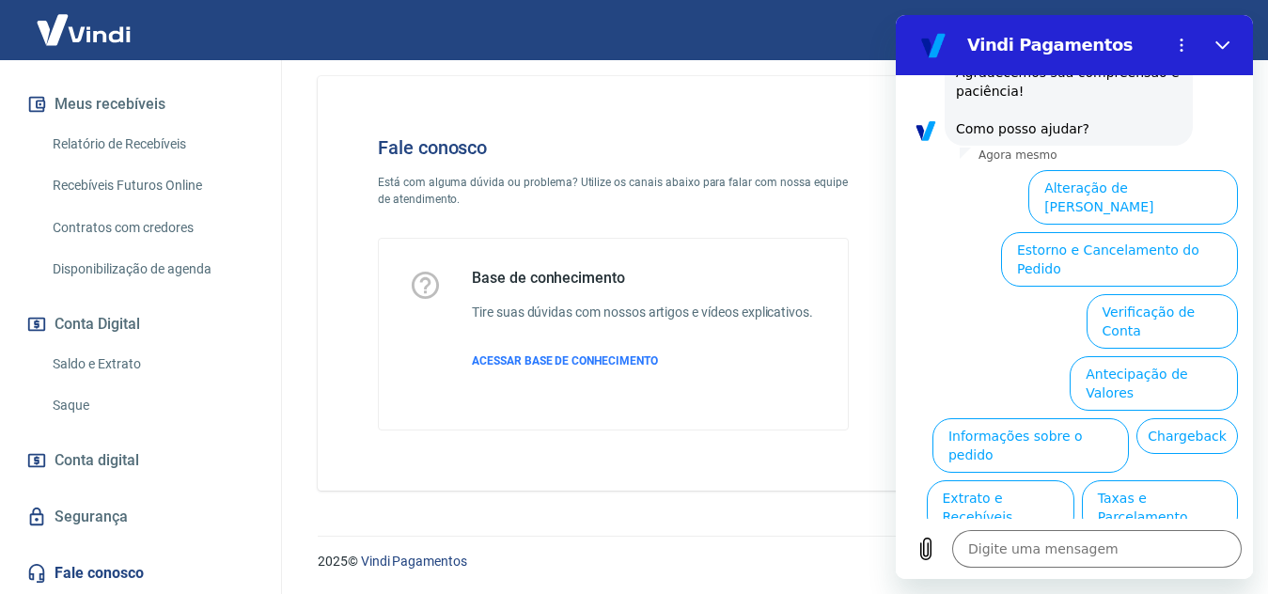
click at [1118, 356] on button "Antecipação de Valores" at bounding box center [1154, 383] width 168 height 55
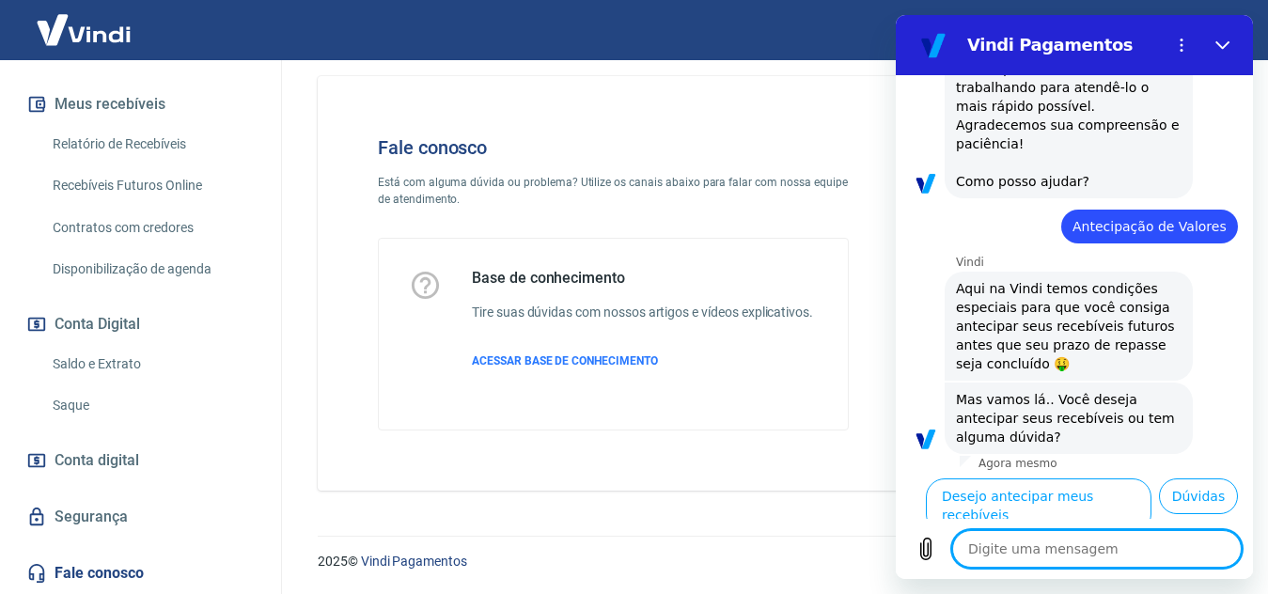
scroll to position [242, 0]
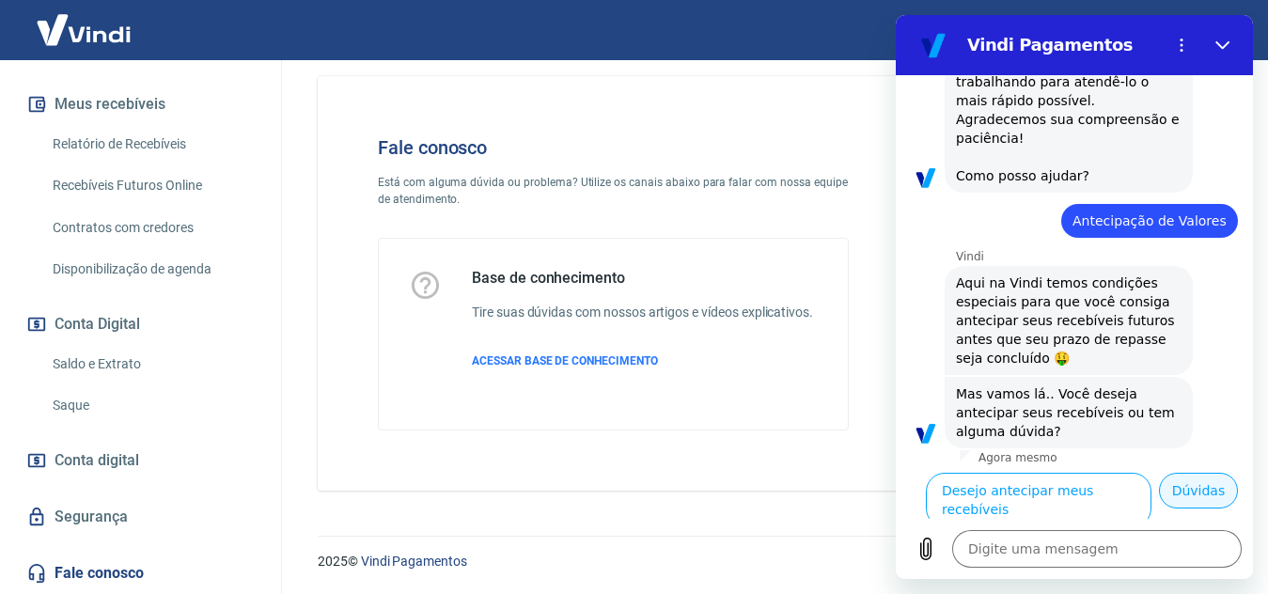
click at [1187, 499] on button "Dúvidas" at bounding box center [1198, 491] width 79 height 36
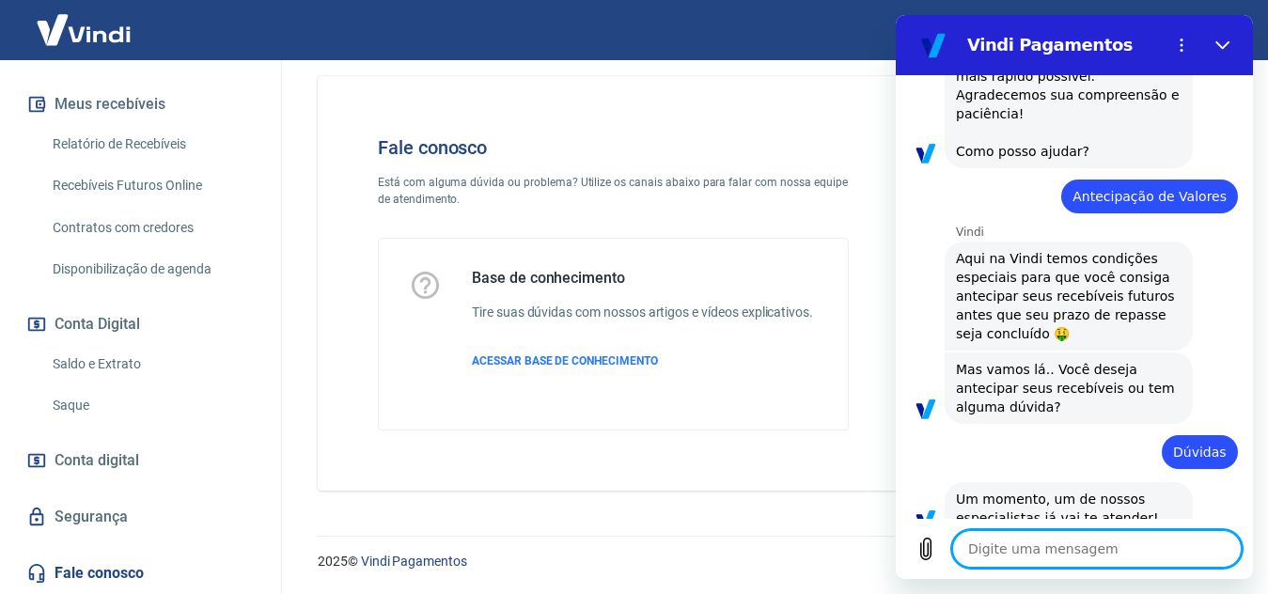
type textarea "x"
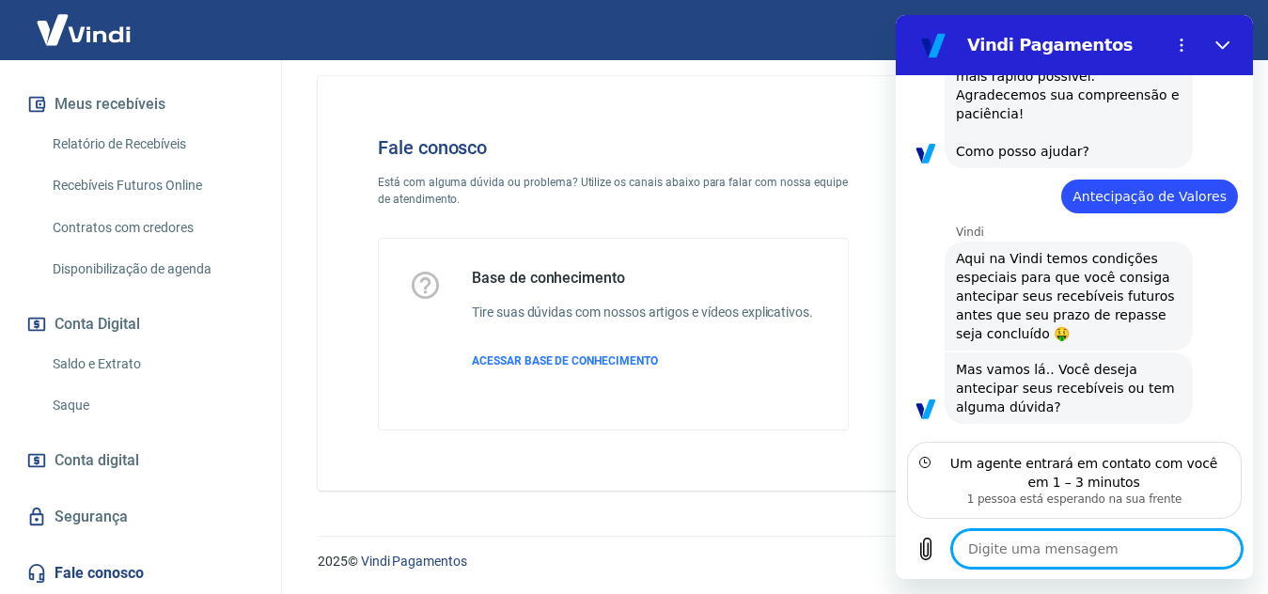
scroll to position [351, 0]
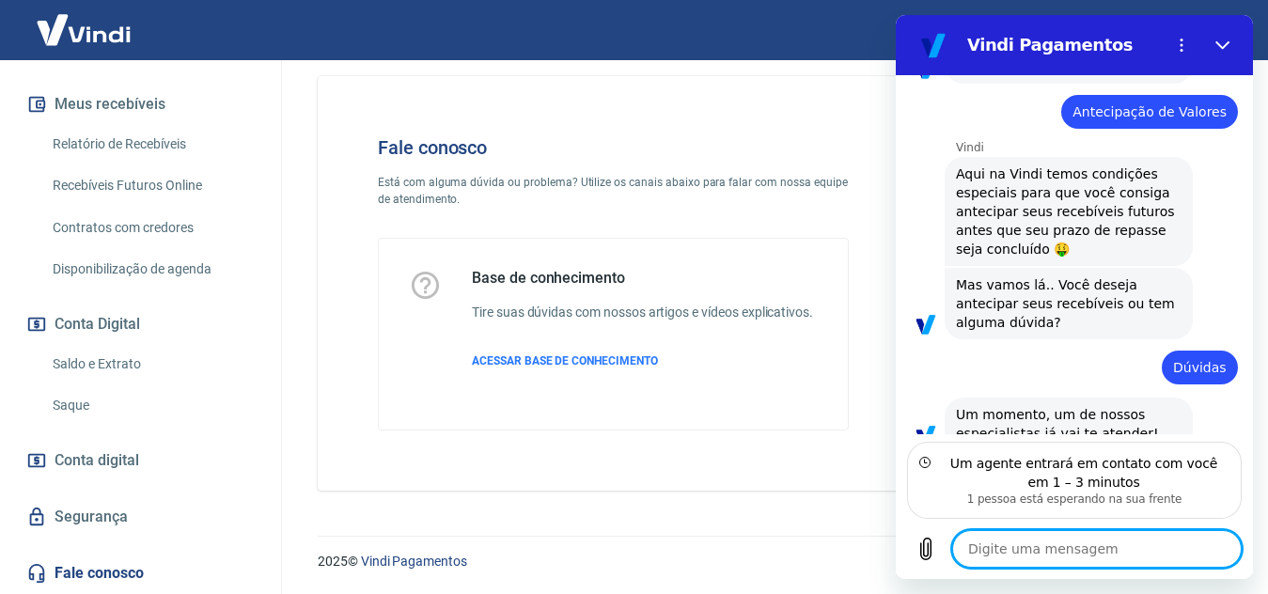
click at [1102, 547] on textarea at bounding box center [1098, 549] width 290 height 38
type textarea "o"
type textarea "x"
type textarea "ok"
type textarea "x"
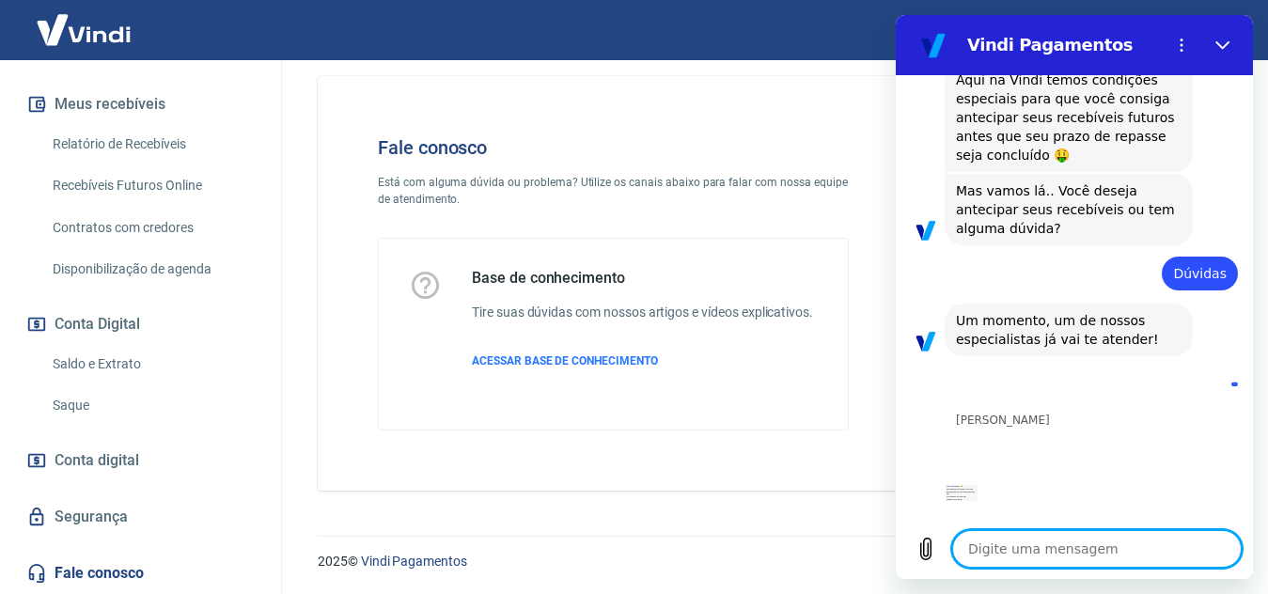
scroll to position [449, 0]
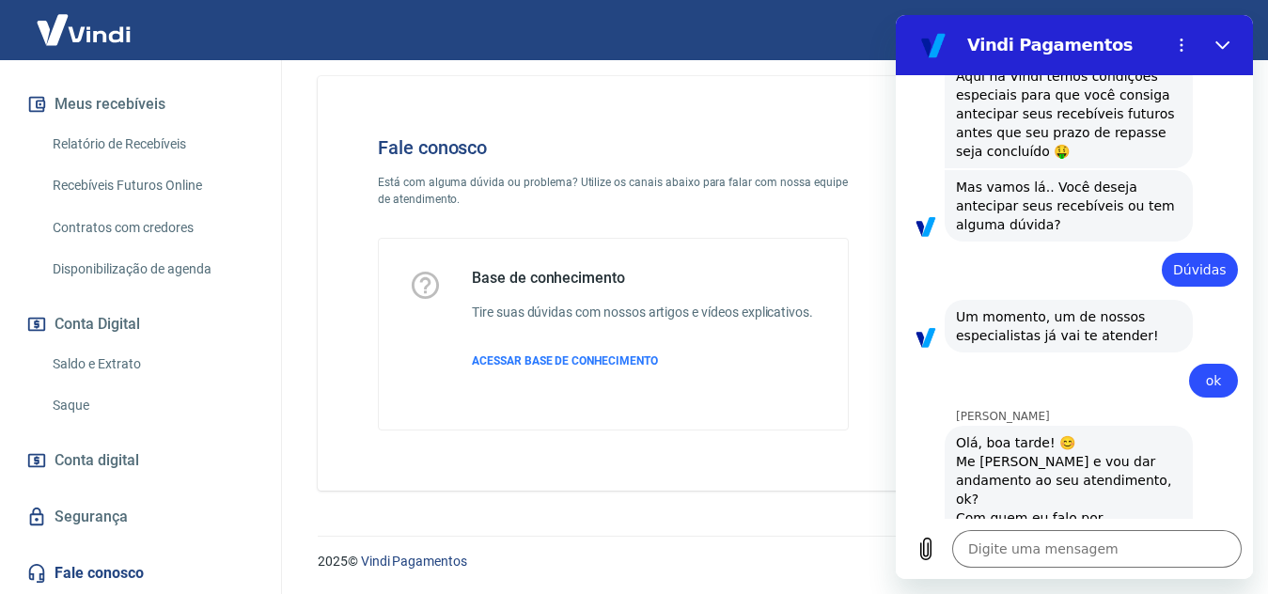
drag, startPoint x: 703, startPoint y: 337, endPoint x: 646, endPoint y: 310, distance: 63.1
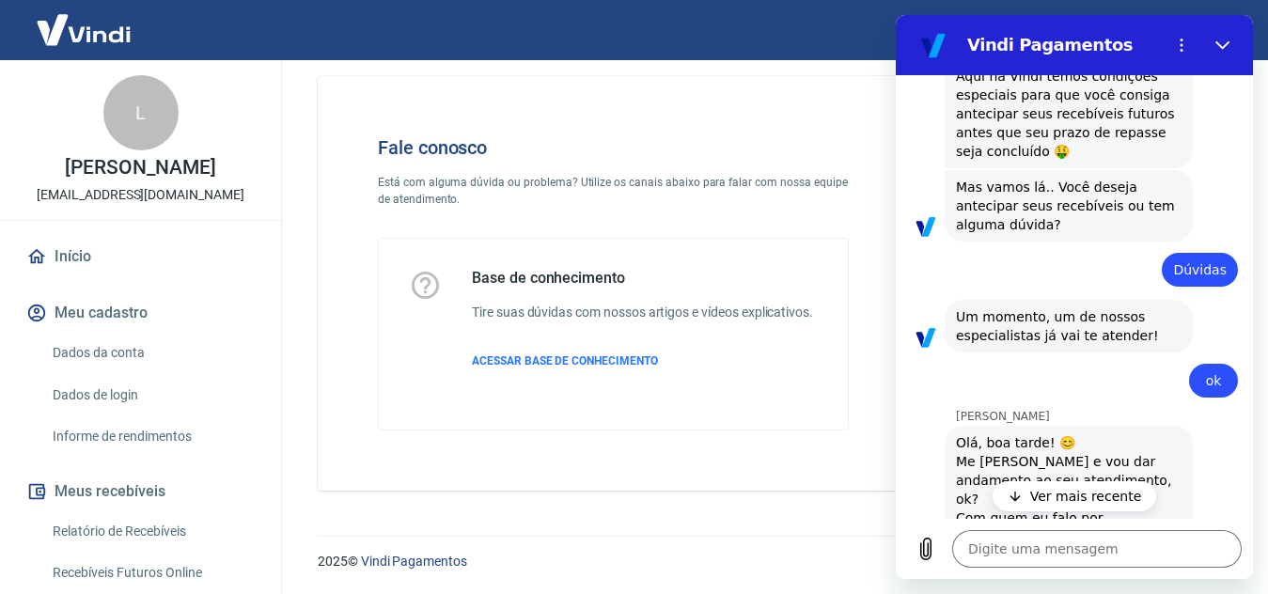
type textarea "x"
